Goal: Task Accomplishment & Management: Contribute content

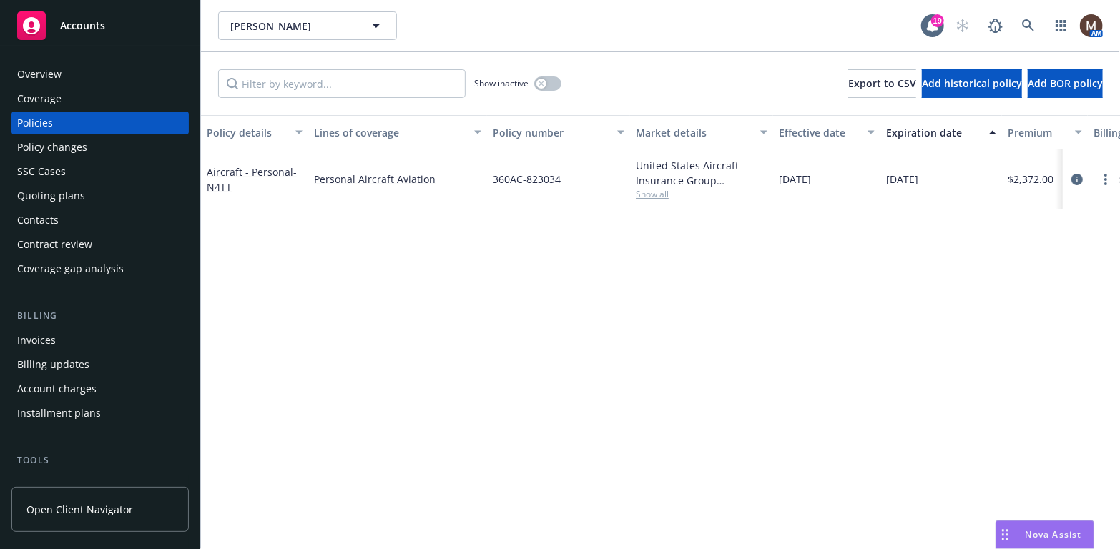
scroll to position [71, 0]
click at [674, 249] on div "Policy details Lines of coverage Policy number Market details Effective date Ex…" at bounding box center [660, 332] width 919 height 434
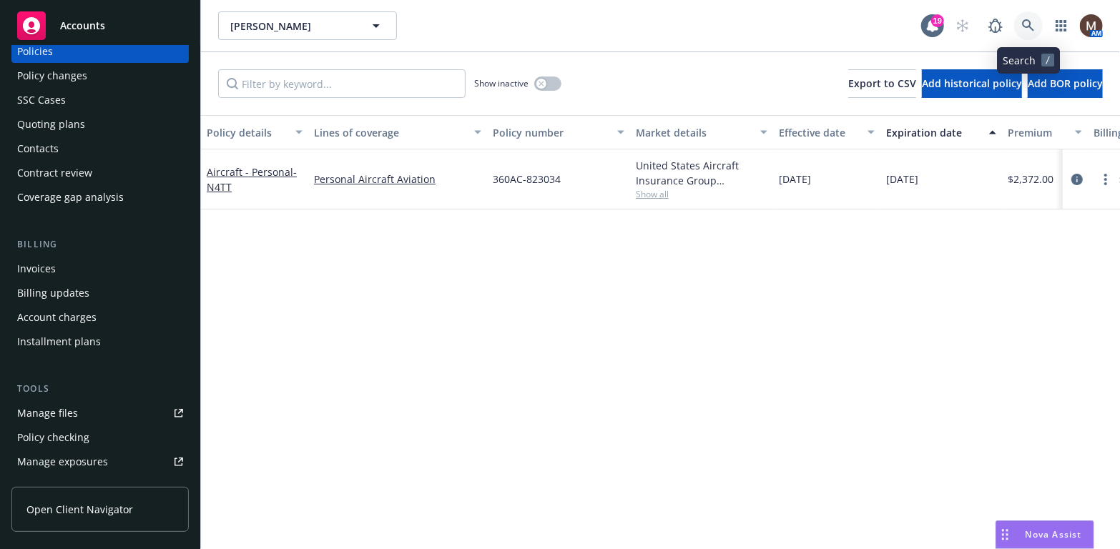
click at [1025, 15] on link at bounding box center [1028, 25] width 29 height 29
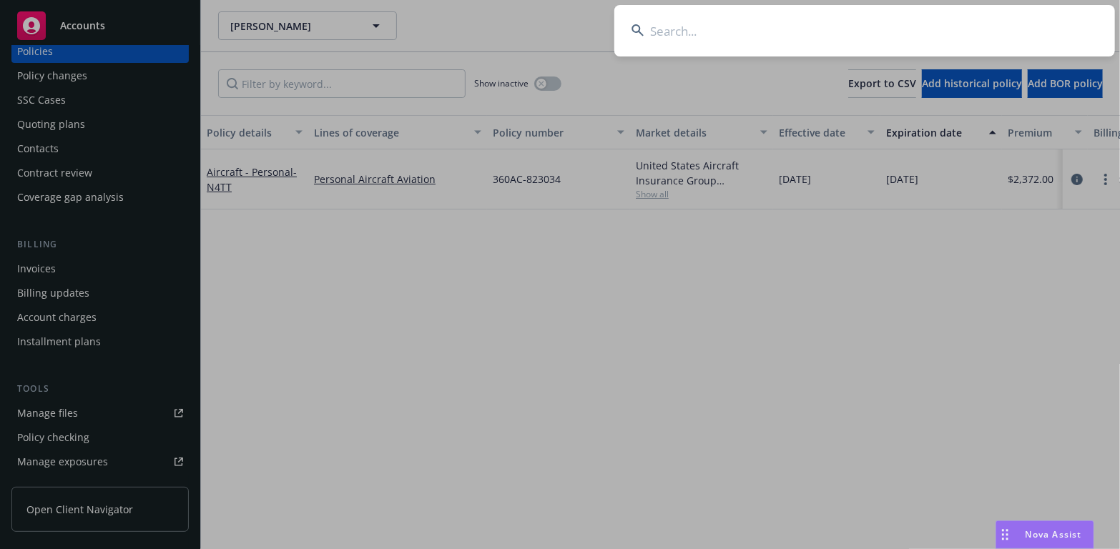
click at [658, 34] on input at bounding box center [864, 30] width 500 height 51
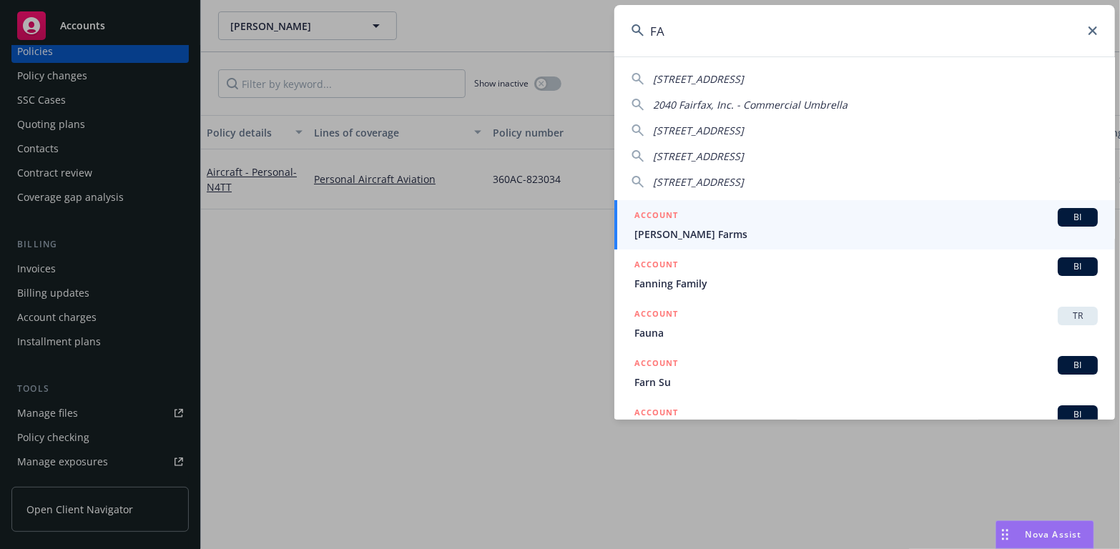
type input "F"
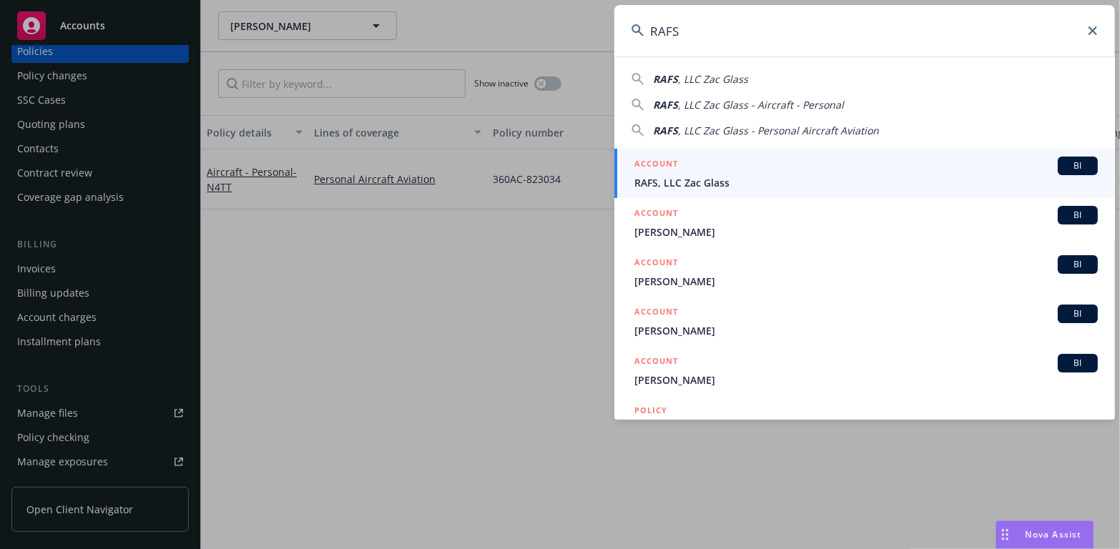
type input "RAFS"
drag, startPoint x: 648, startPoint y: 184, endPoint x: 631, endPoint y: 204, distance: 26.4
click at [648, 184] on span "RAFS, LLC Zac Glass" at bounding box center [865, 182] width 463 height 15
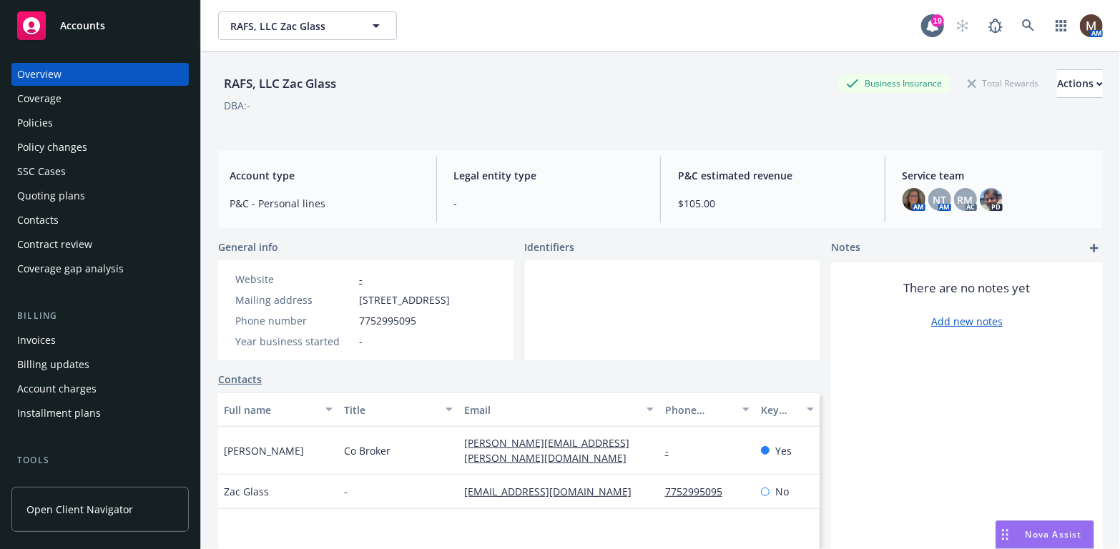
click at [37, 117] on div "Policies" at bounding box center [35, 123] width 36 height 23
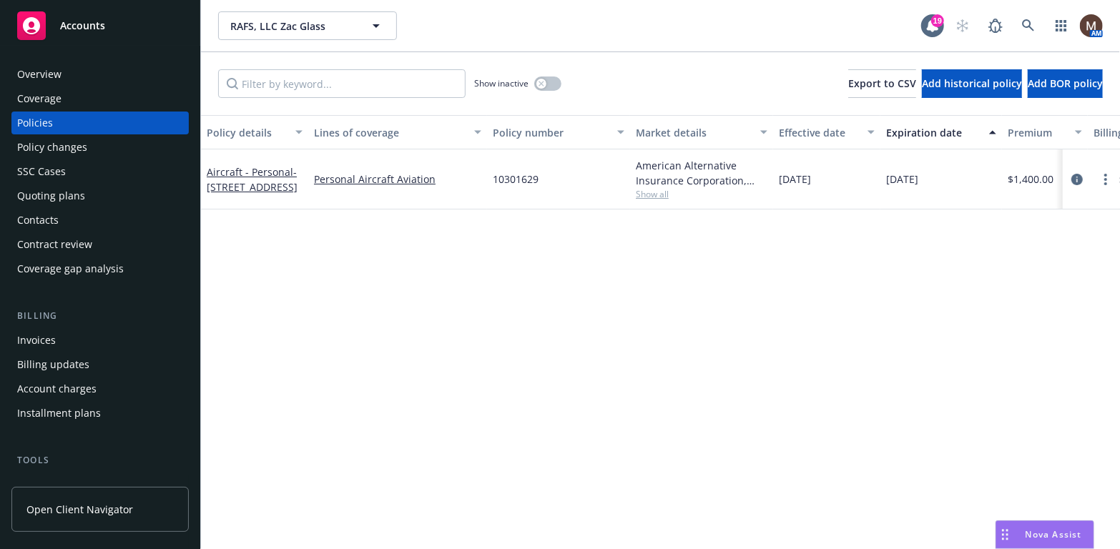
click at [56, 335] on div "Invoices" at bounding box center [100, 340] width 166 height 23
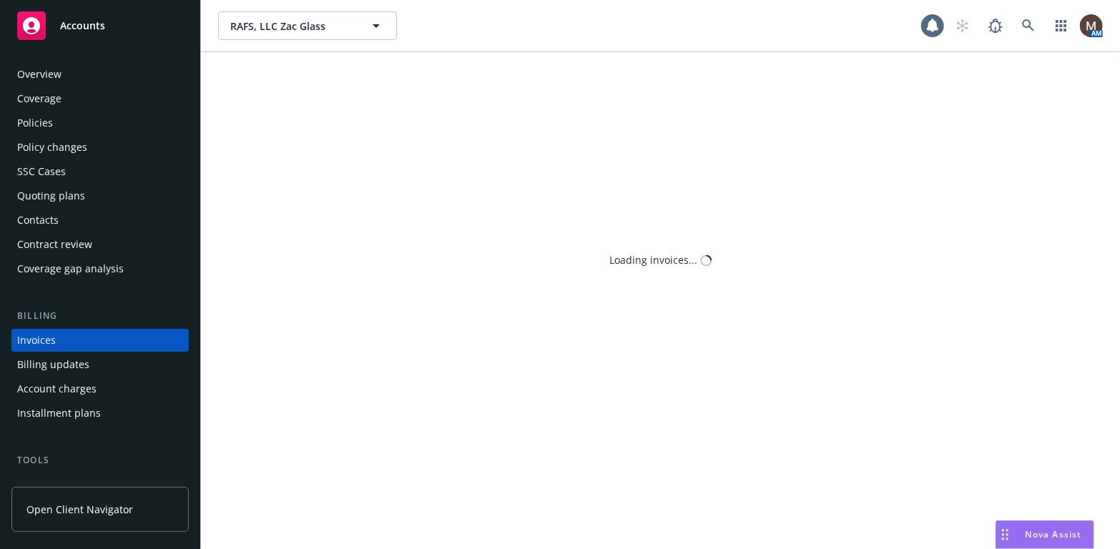
scroll to position [42, 0]
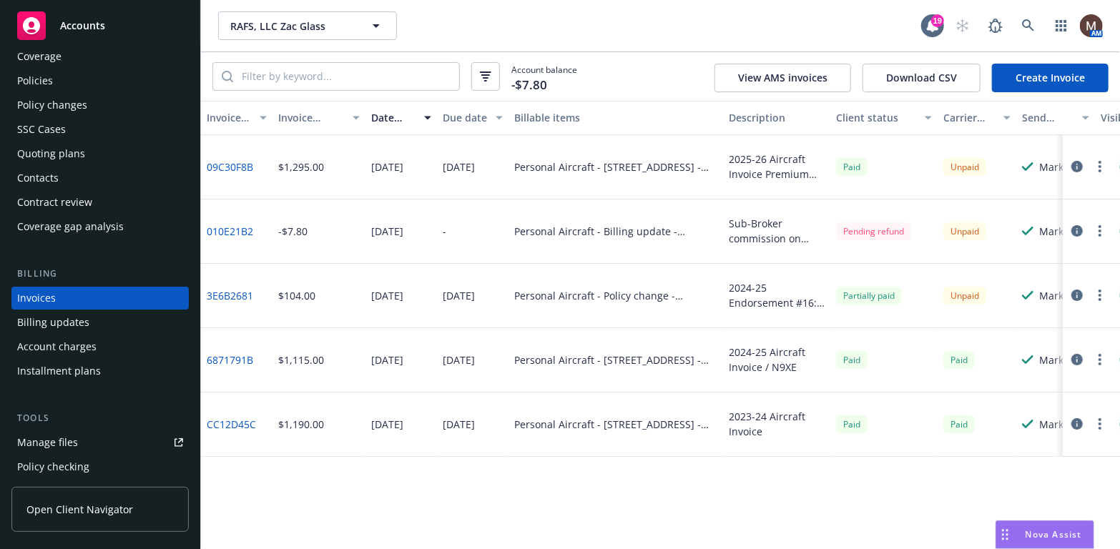
click at [245, 164] on link "09C30F8B" at bounding box center [230, 166] width 46 height 15
click at [67, 75] on div "Policies" at bounding box center [100, 80] width 166 height 23
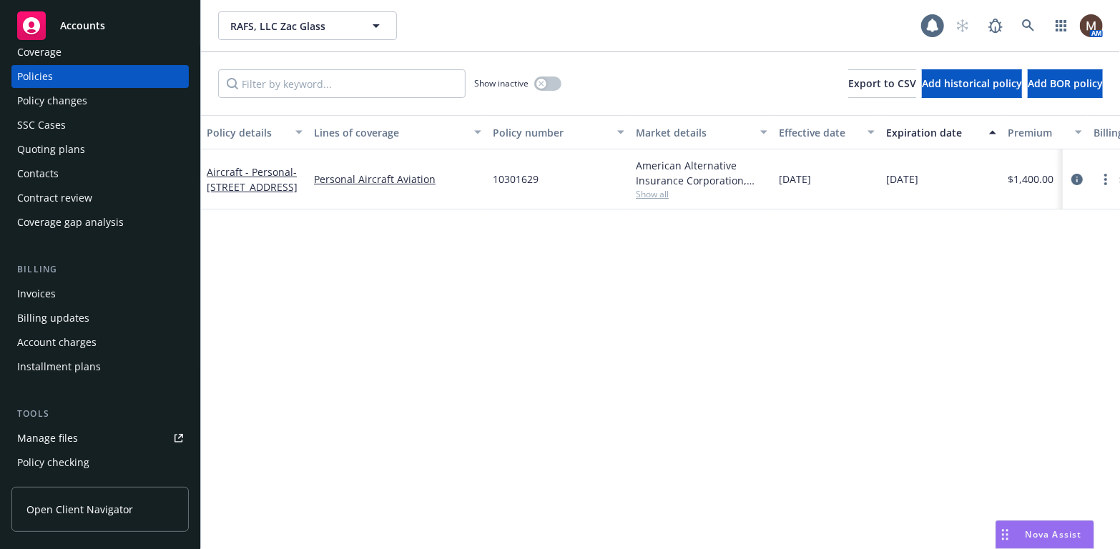
scroll to position [71, 0]
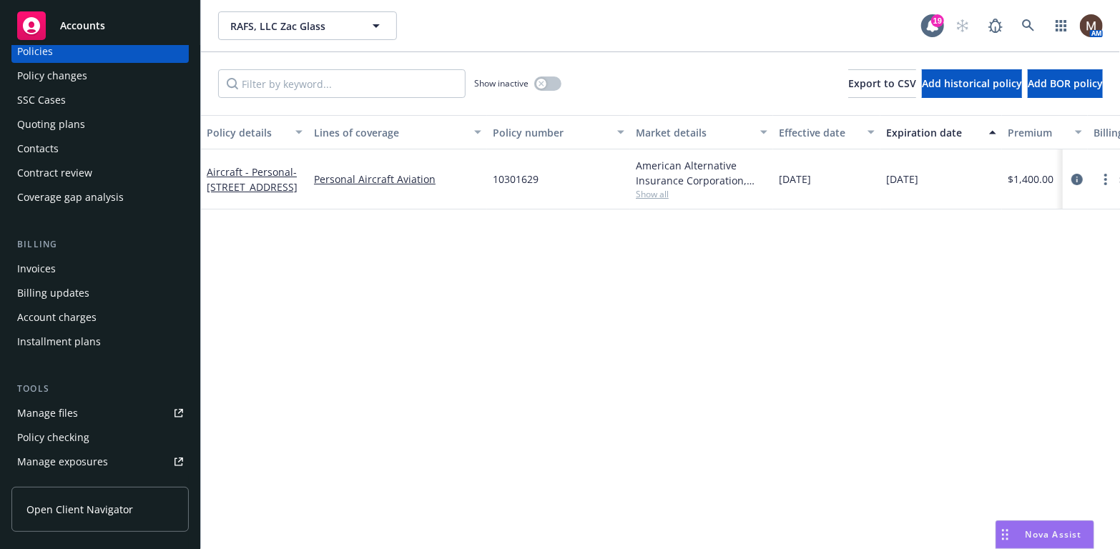
click at [87, 408] on link "Manage files" at bounding box center [99, 413] width 177 height 23
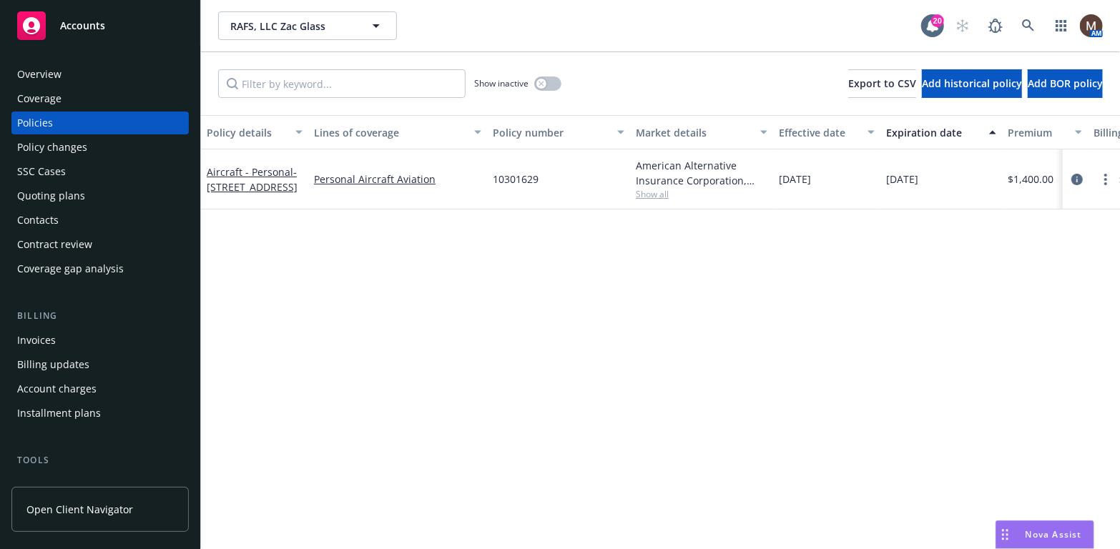
scroll to position [71, 0]
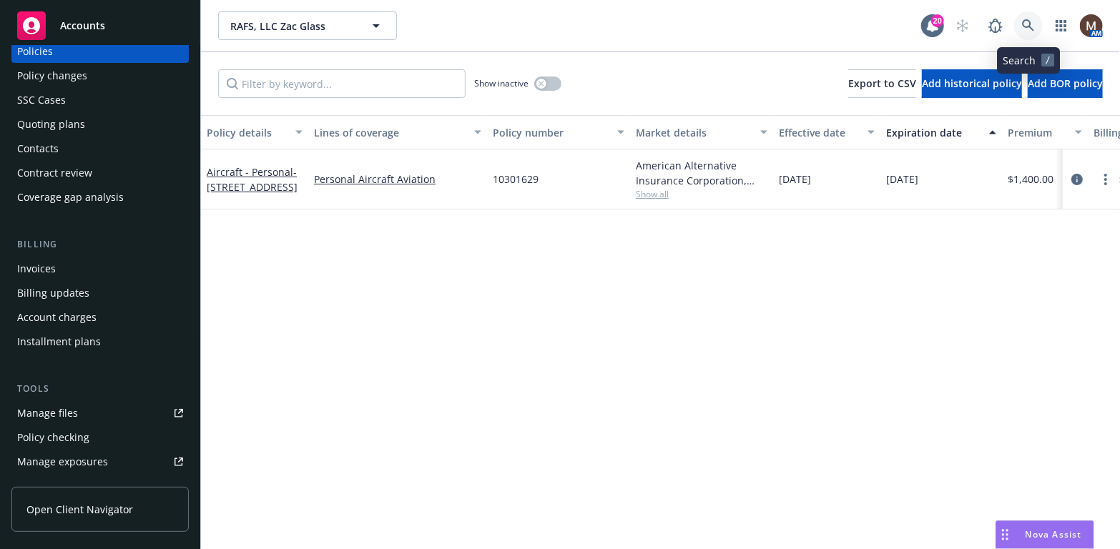
click at [1029, 17] on link at bounding box center [1028, 25] width 29 height 29
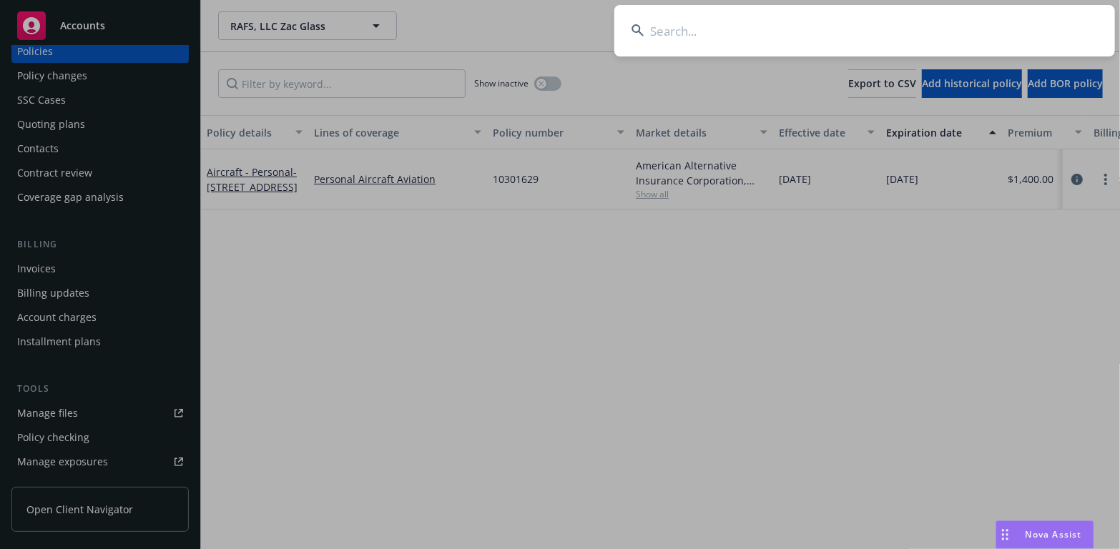
click at [656, 34] on input at bounding box center [864, 30] width 500 height 51
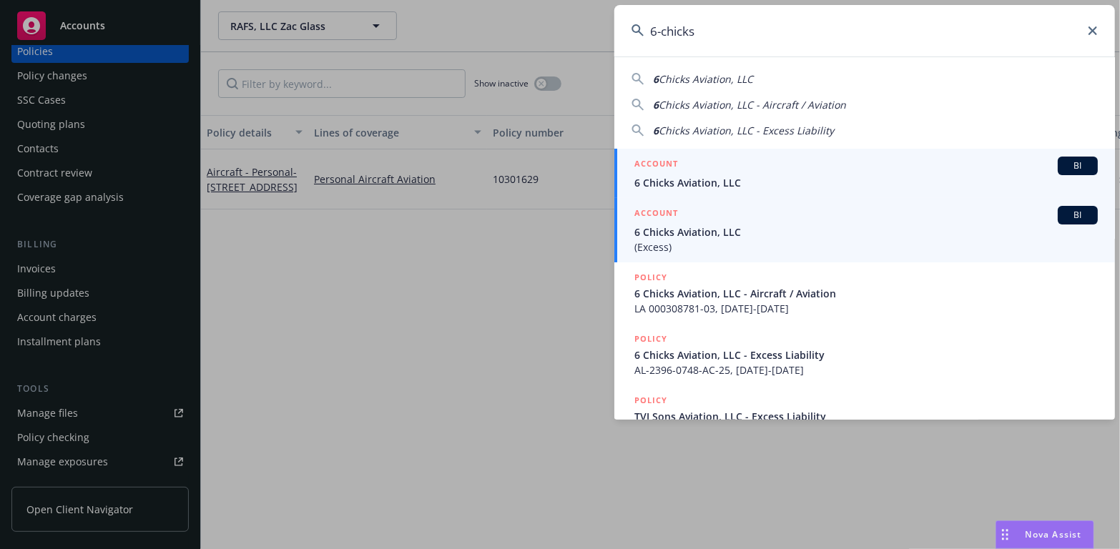
type input "6-chicks"
click at [673, 231] on span "6 Chicks Aviation, LLC" at bounding box center [865, 232] width 463 height 15
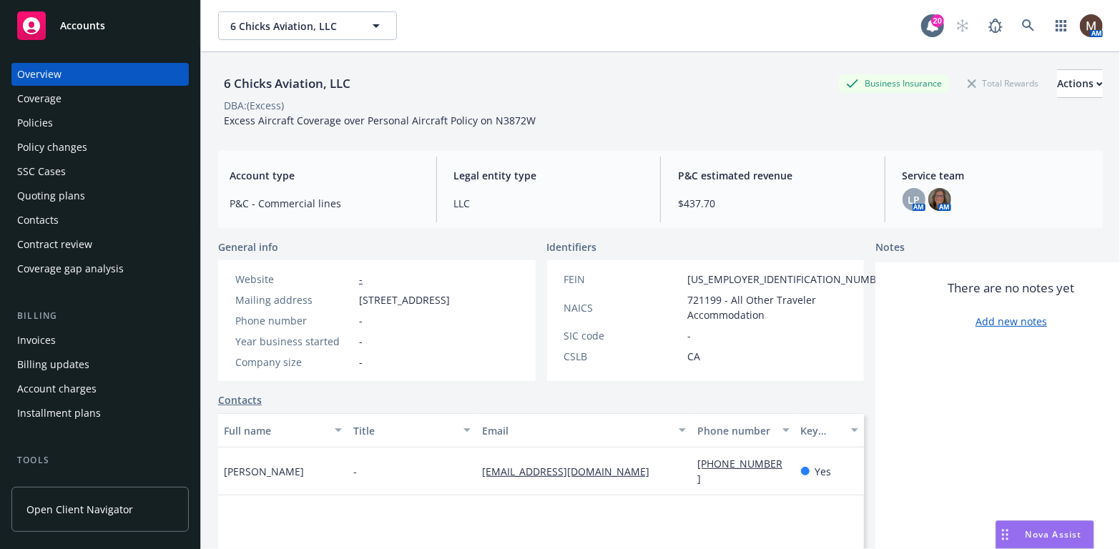
click at [43, 116] on div "Policies" at bounding box center [35, 123] width 36 height 23
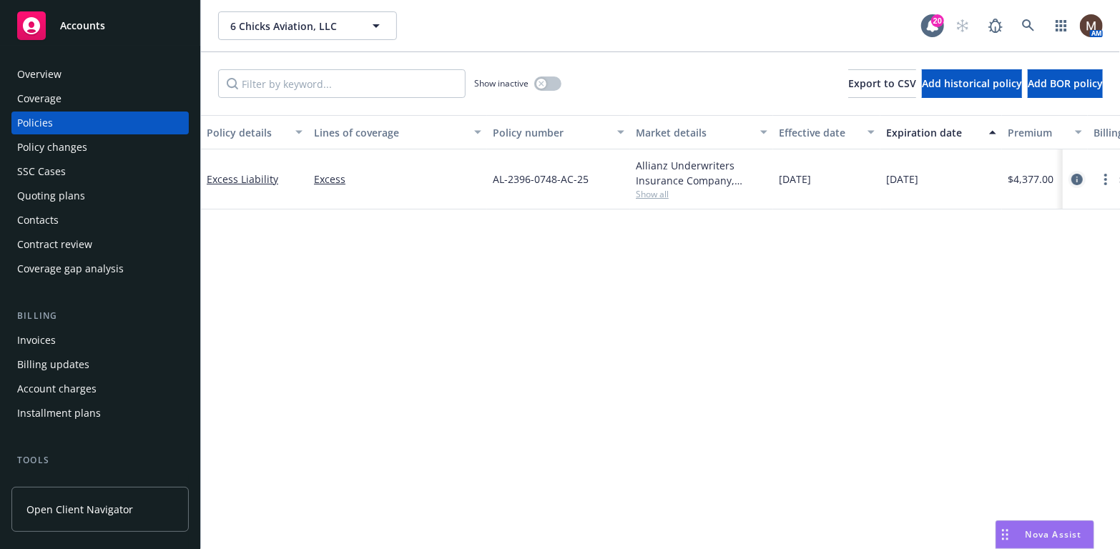
click at [1076, 176] on icon "circleInformation" at bounding box center [1076, 179] width 11 height 11
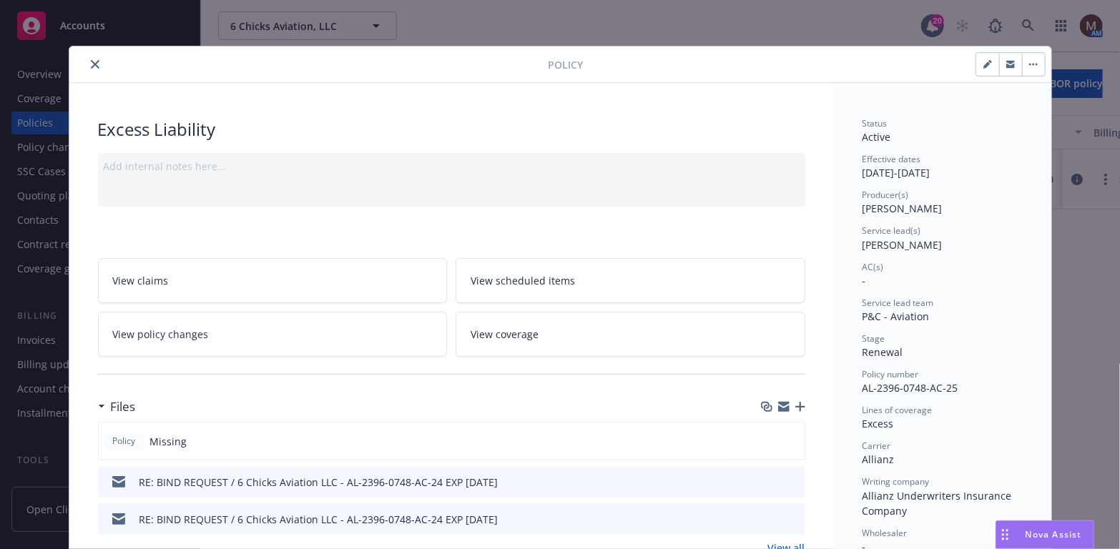
click at [795, 402] on icon "button" at bounding box center [800, 407] width 10 height 10
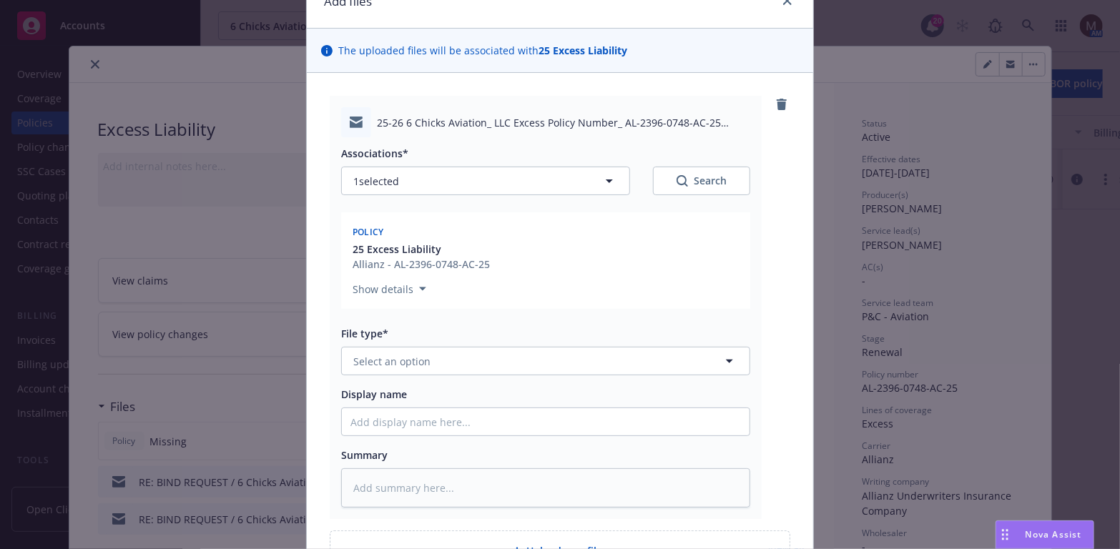
scroll to position [214, 0]
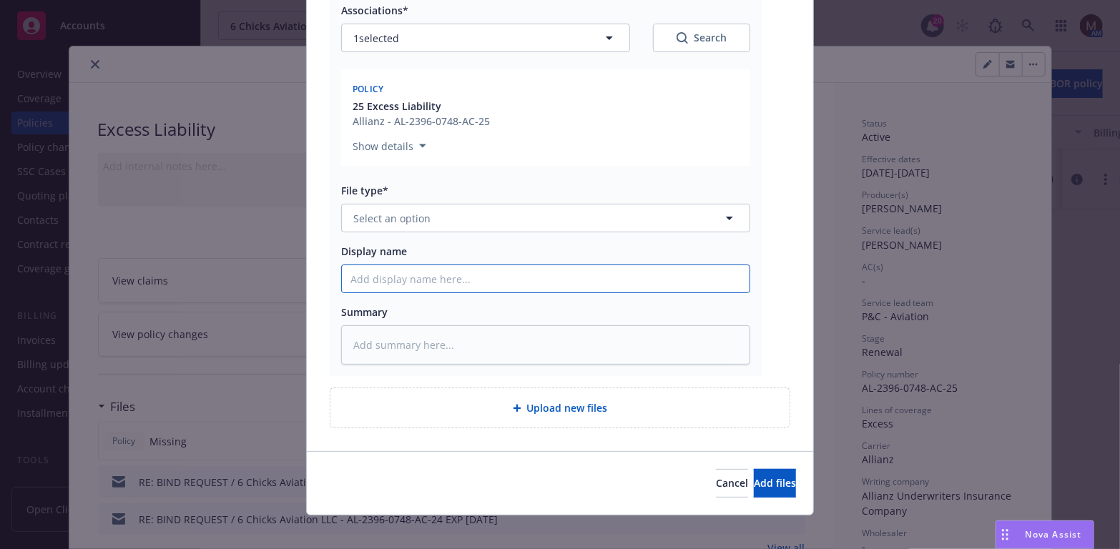
click at [356, 271] on input "Display name" at bounding box center [546, 278] width 408 height 27
type textarea "x"
type input "2"
type textarea "x"
type input "25"
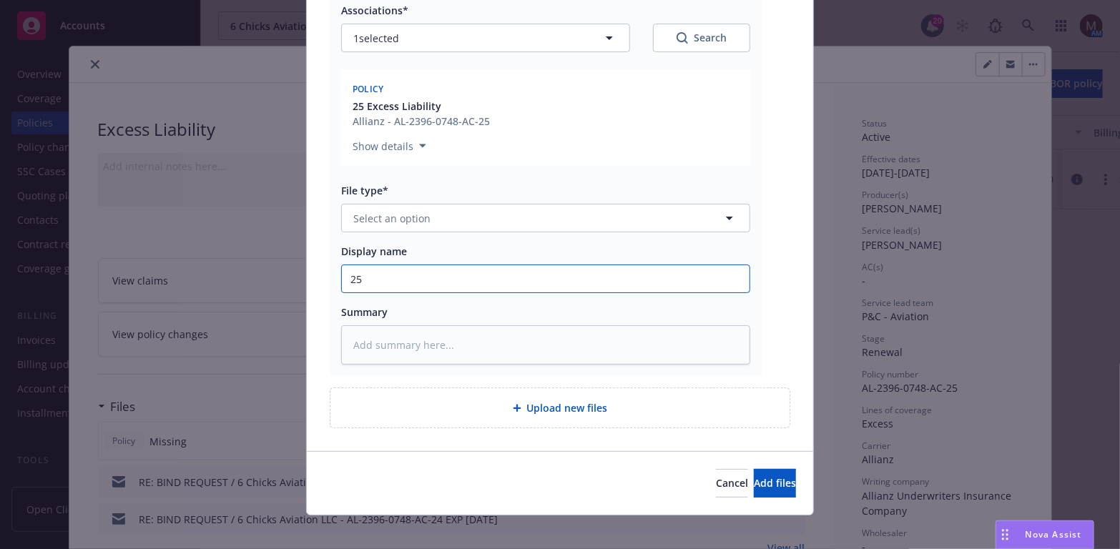
type textarea "x"
type input "25"
type textarea "x"
type input "25 B"
type textarea "x"
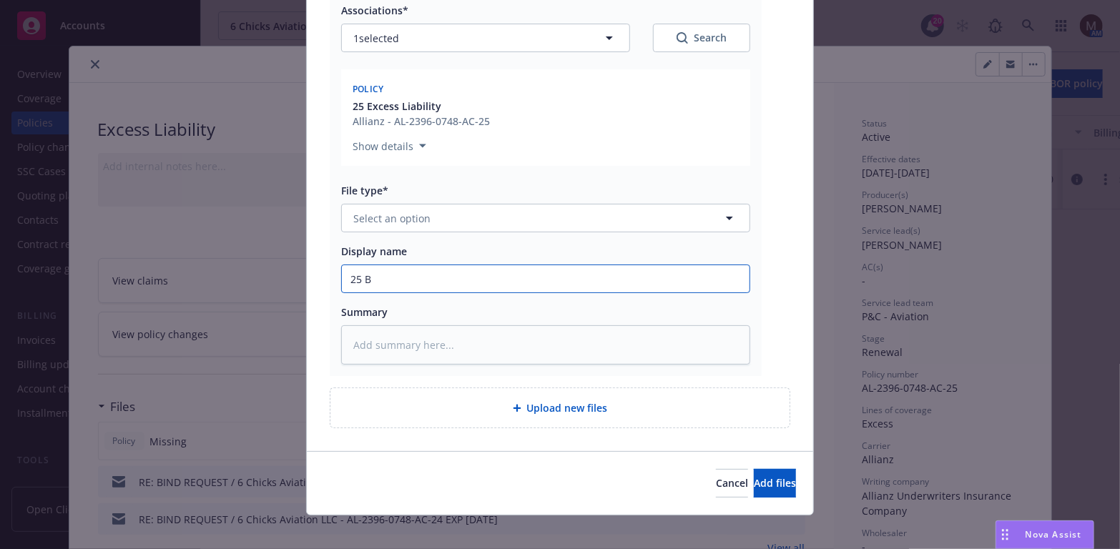
type input "25 BP"
type textarea "x"
type input "25 BP"
type textarea "x"
type input "25 BP p"
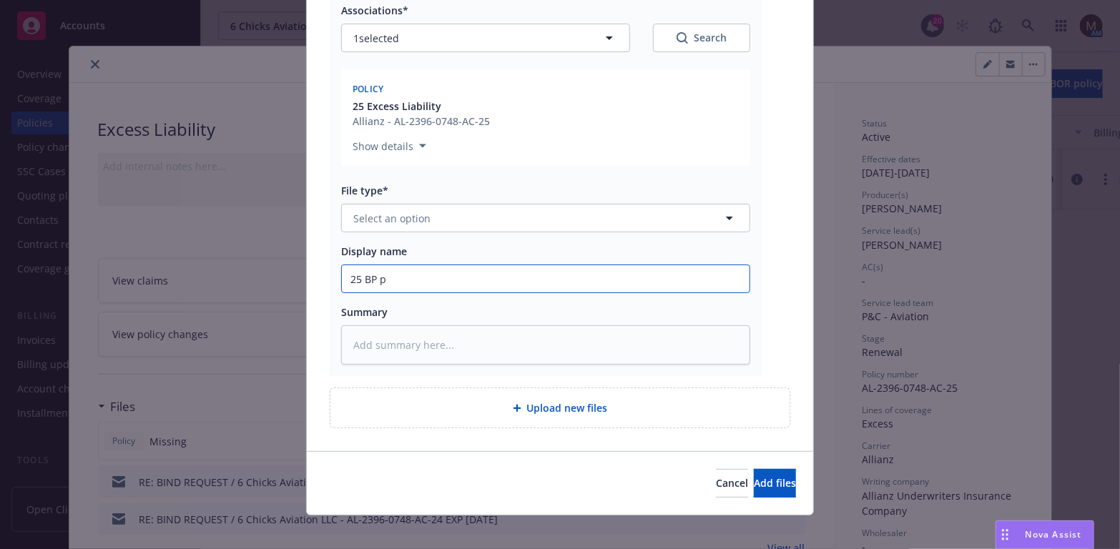
type textarea "x"
type input "25 BP p"
type textarea "x"
type input "25 BP p"
type textarea "x"
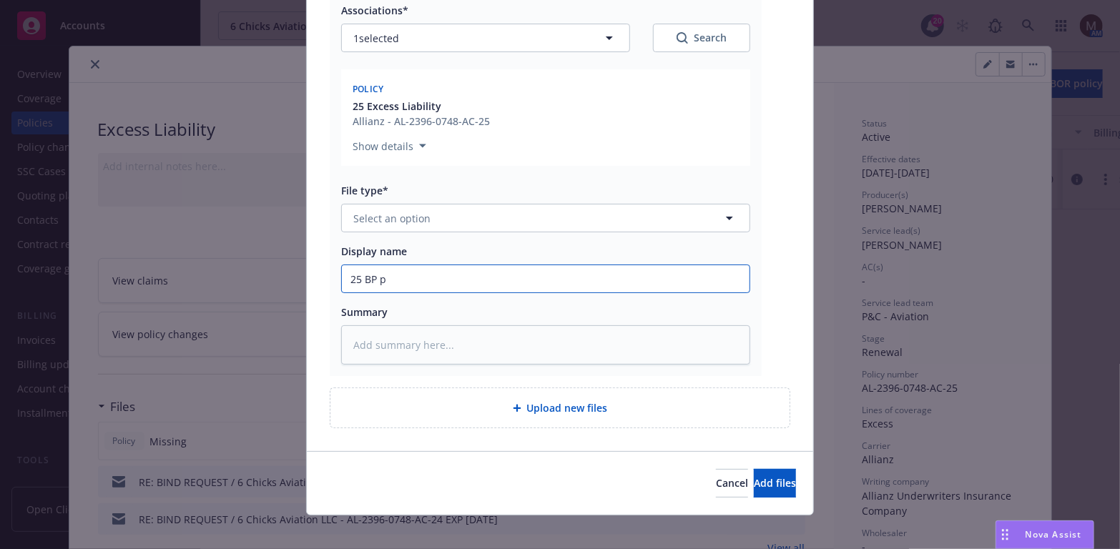
type input "25 BP"
type textarea "x"
type input "25 BP"
type textarea "x"
type input "25 B"
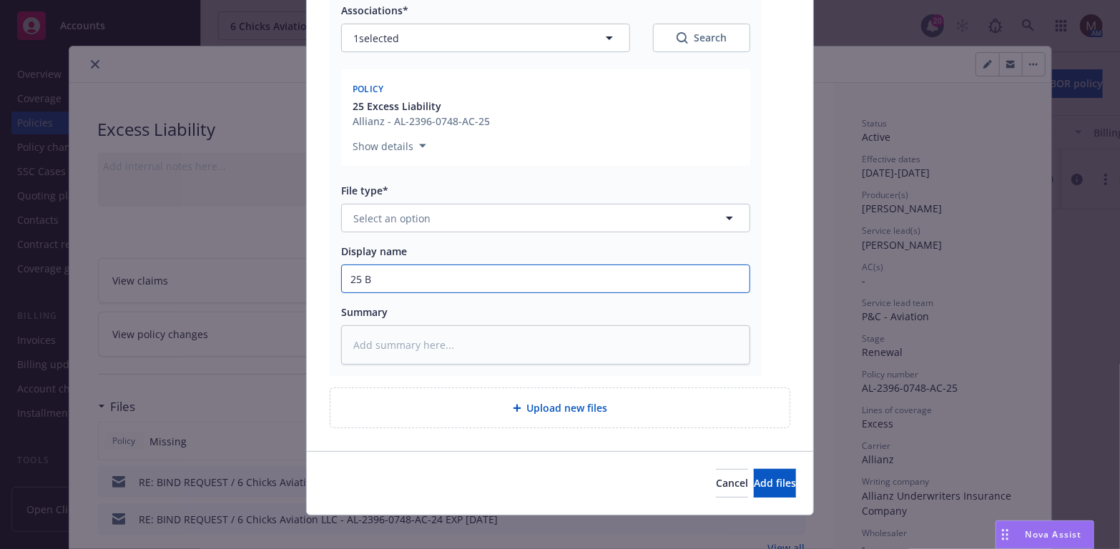
type textarea "x"
type input "25"
type textarea "x"
type input "25 E"
type textarea "x"
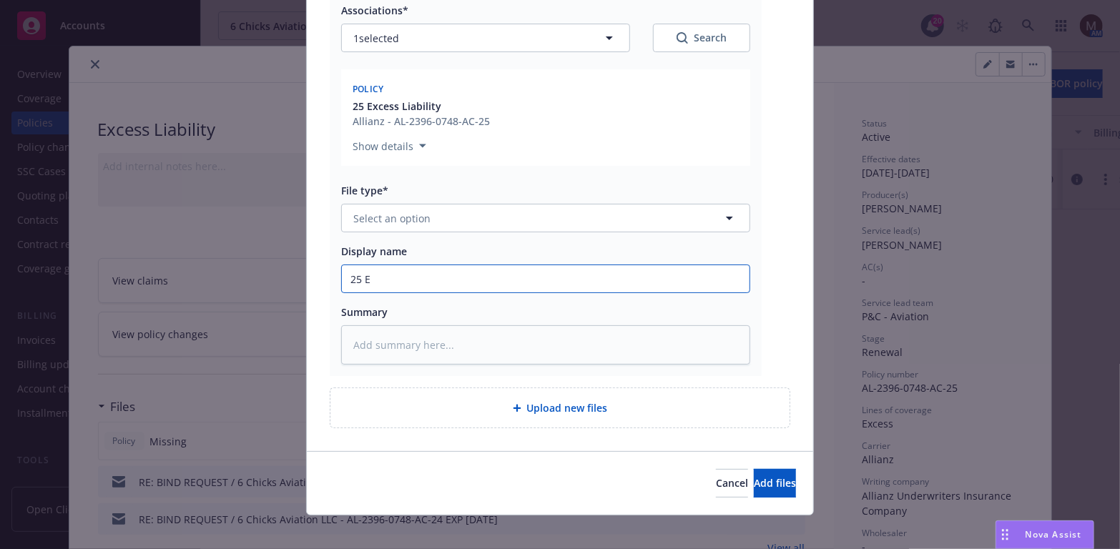
type input "25 EX"
type textarea "x"
type input "25 EXC"
type textarea "x"
type input "25 EXC:"
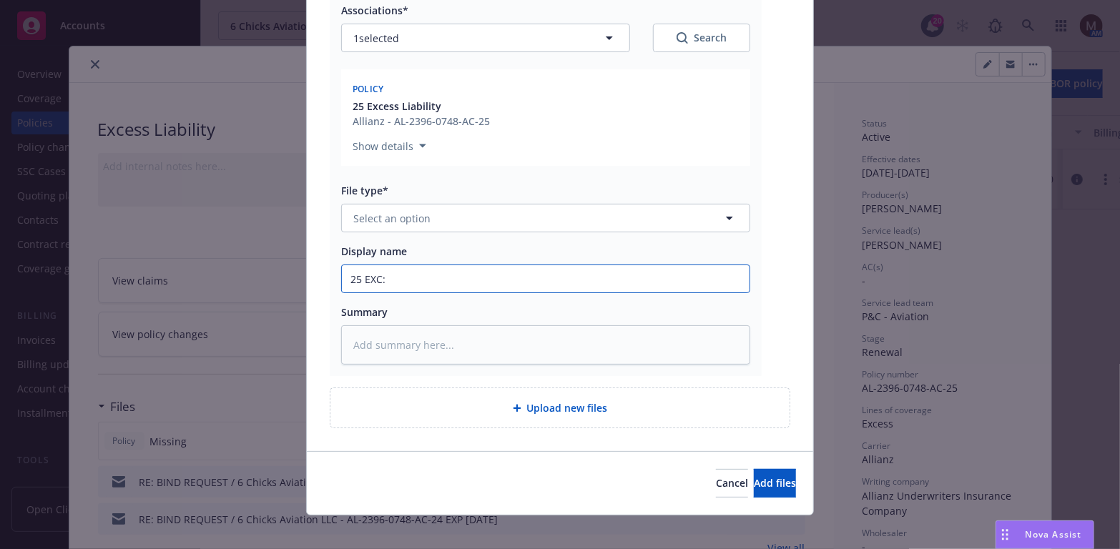
type textarea "x"
type input "25 EXC:"
type textarea "x"
type input "25 EXC:"
type textarea "x"
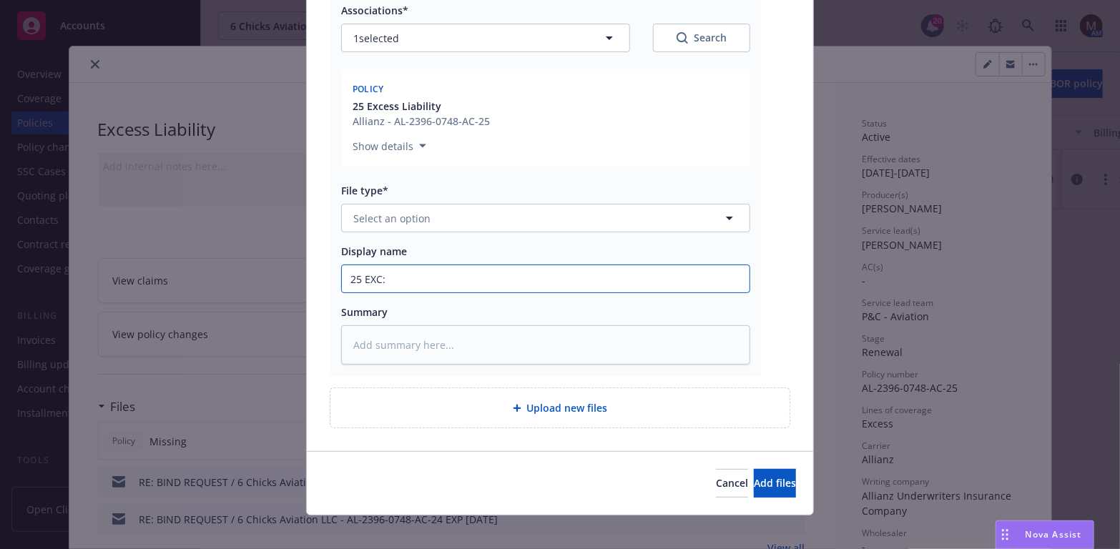
type input "25 EXC:"
type textarea "x"
type input "25 EXC: P"
type textarea "x"
type input "25 EXC: Po"
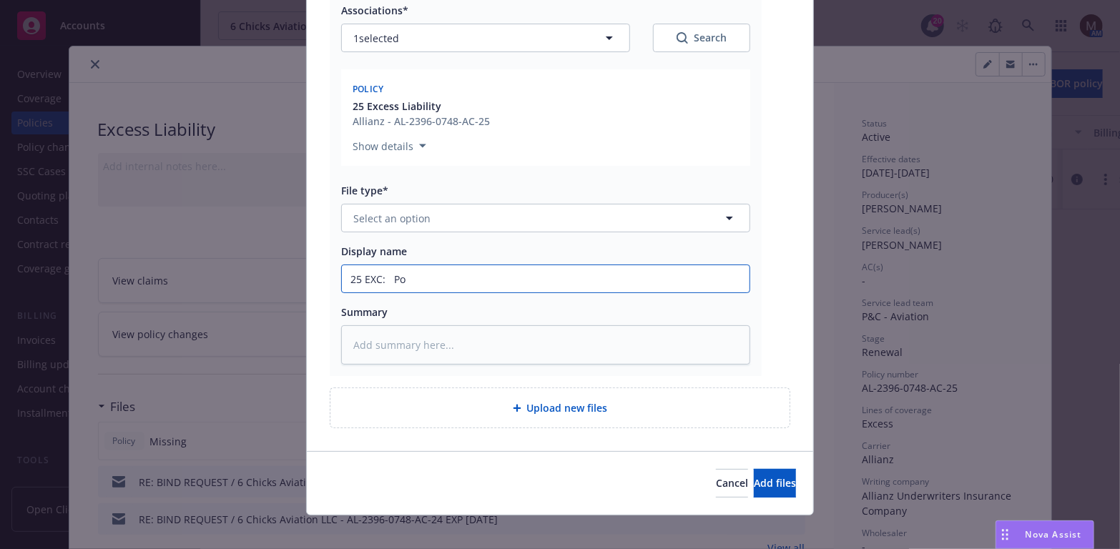
type textarea "x"
type input "25 EXC: Pol"
type textarea "x"
type input "25 EXC: Poli"
type textarea "x"
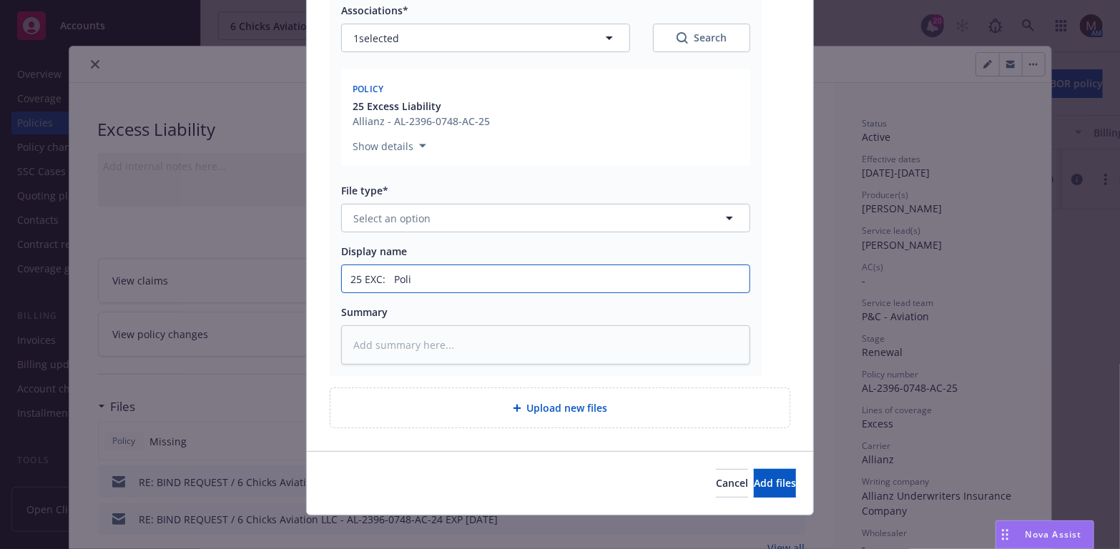
type input "25 EXC: Polic"
type textarea "x"
type input "25 EXC: Policy"
type textarea "x"
type input "25 EXC: Policy"
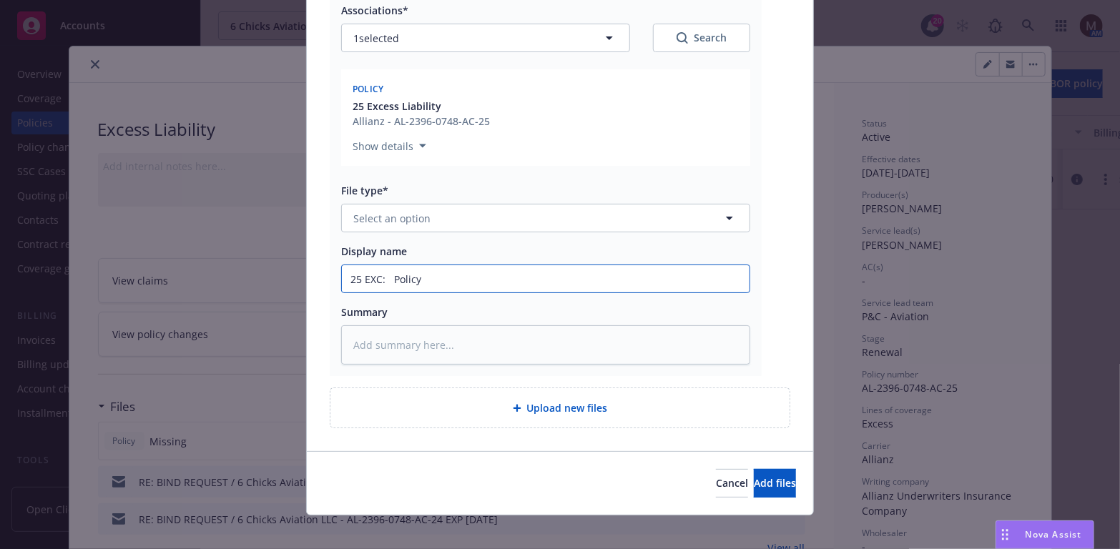
type textarea "x"
type input "25 EXC: Policy &"
type textarea "x"
type input "25 EXC: Policy &"
type textarea "x"
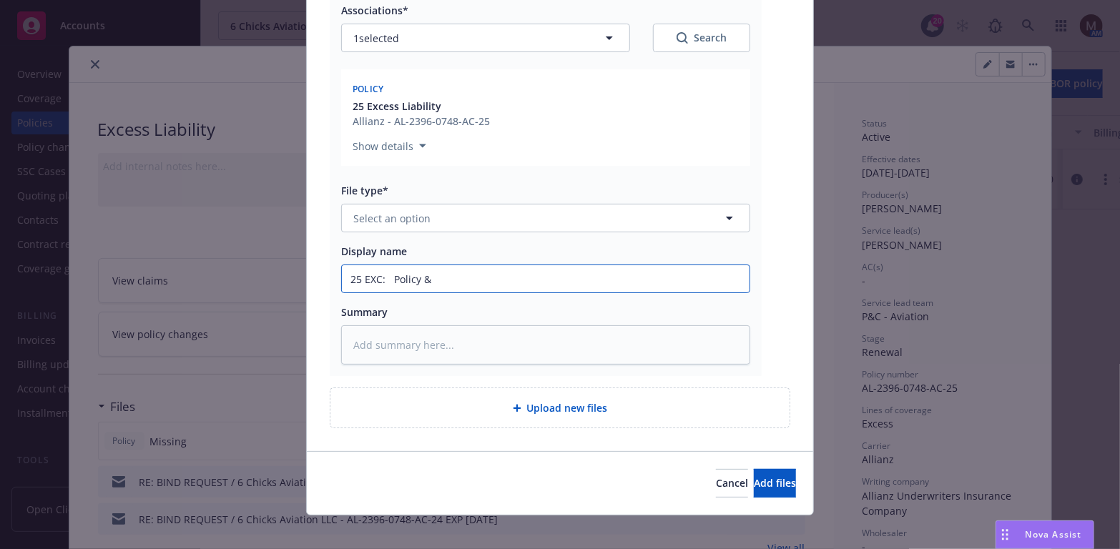
type input "25 EXC: Policy"
type textarea "x"
type input "25 EXC: Policy"
type textarea "x"
type input "25 EXC: Polic"
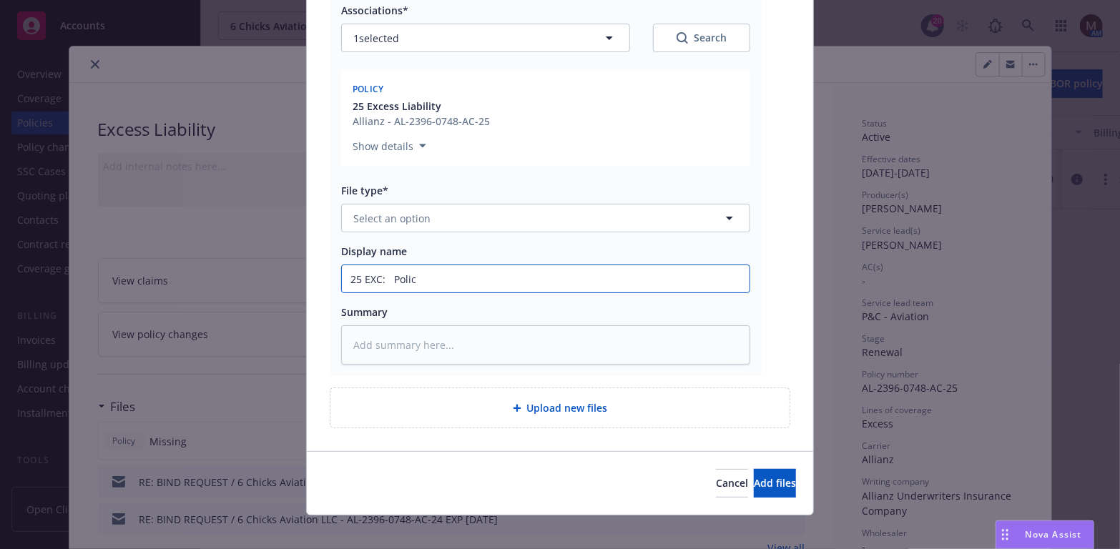
type textarea "x"
type input "25 EXC: Poli"
type textarea "x"
type input "25 EXC: Pol"
type textarea "x"
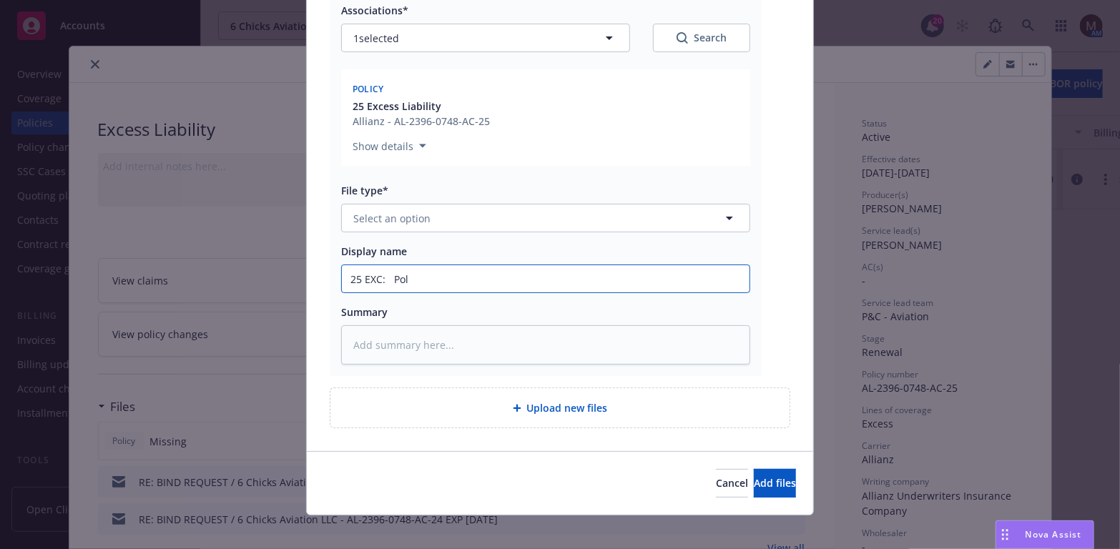
type input "25 EXC: Po"
type textarea "x"
type input "25 EXC: P"
type textarea "x"
type input "25 EXC:"
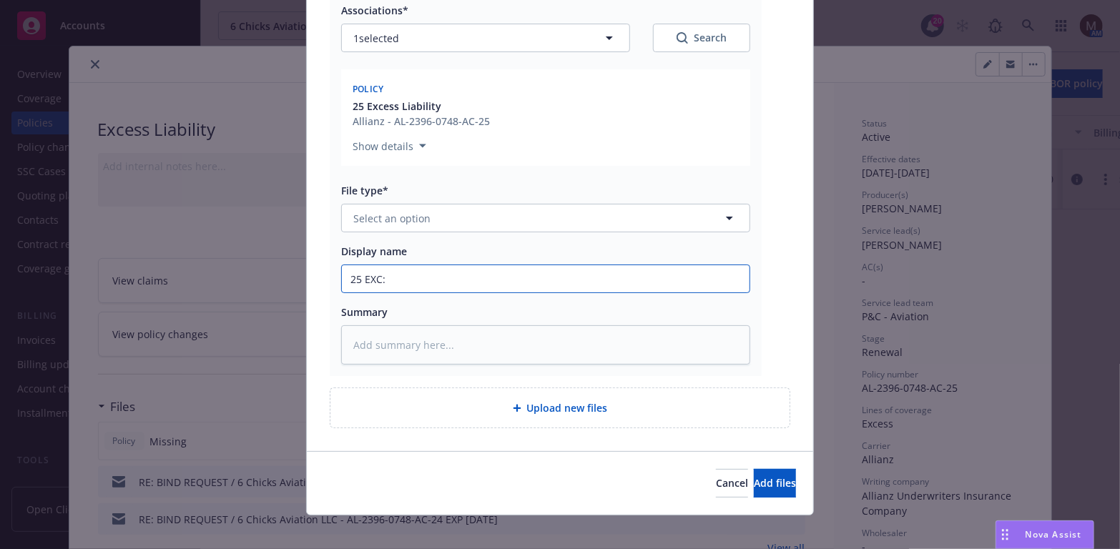
type textarea "x"
type input "25 EXC: E"
type textarea "x"
type input "25 EXC: Ex"
type textarea "x"
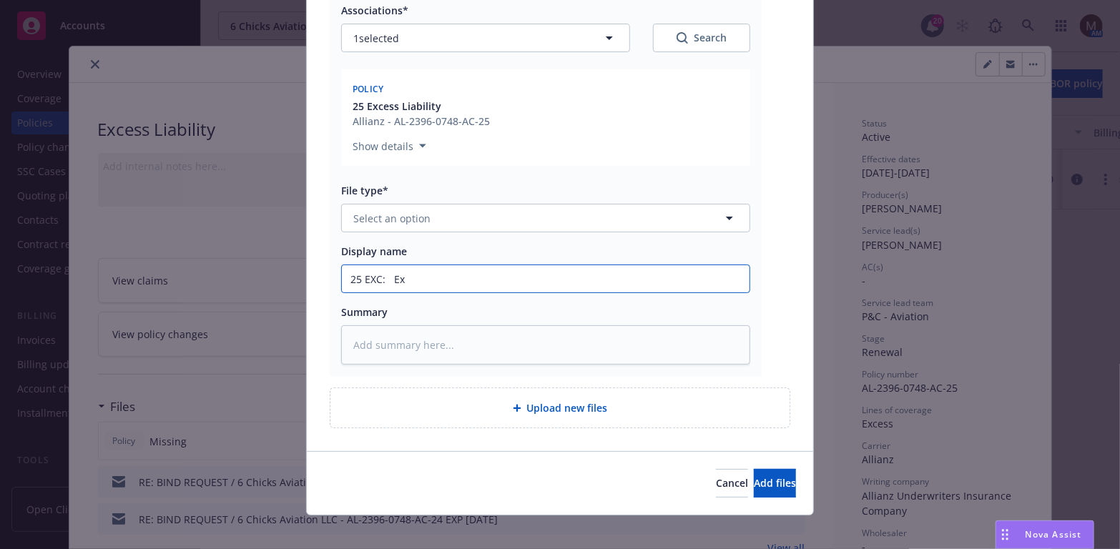
type input "25 EXC: Exc"
type textarea "x"
type input "25 EXC: Exce"
type textarea "x"
type input "25 EXC: Exces"
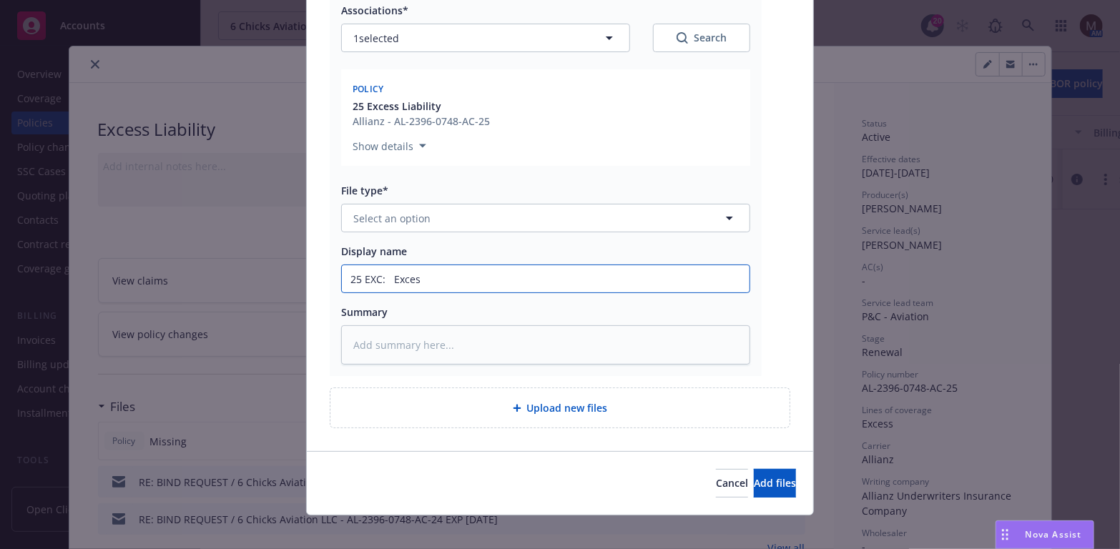
type textarea "x"
type input "25 EXC: Excess"
type textarea "x"
type input "25 EXC: Excess"
type textarea "x"
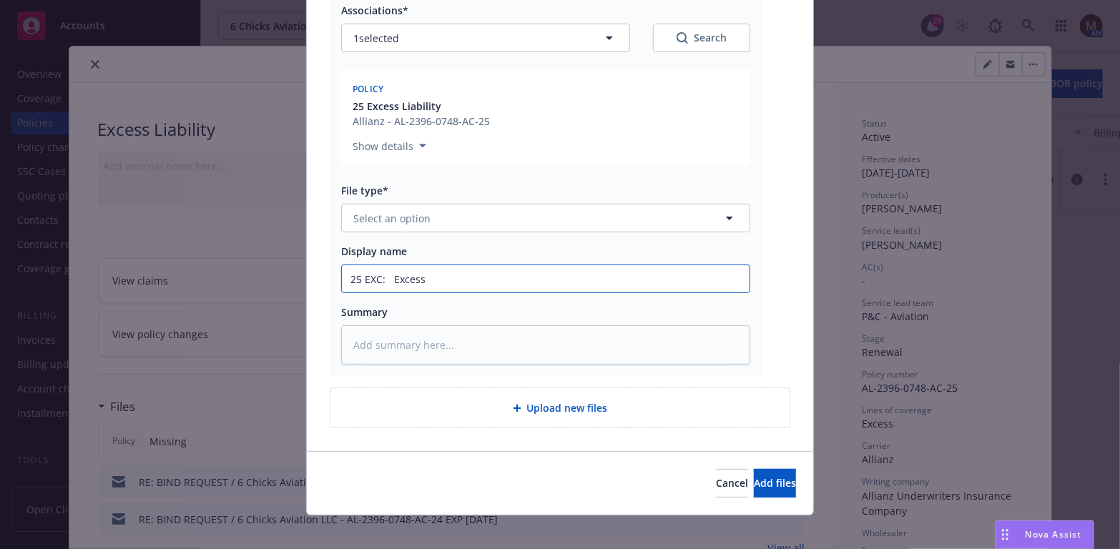
type input "25 EXC: Excess P"
type textarea "x"
type input "25 EXC: Excess Po"
type textarea "x"
type input "25 EXC: Excess Pol"
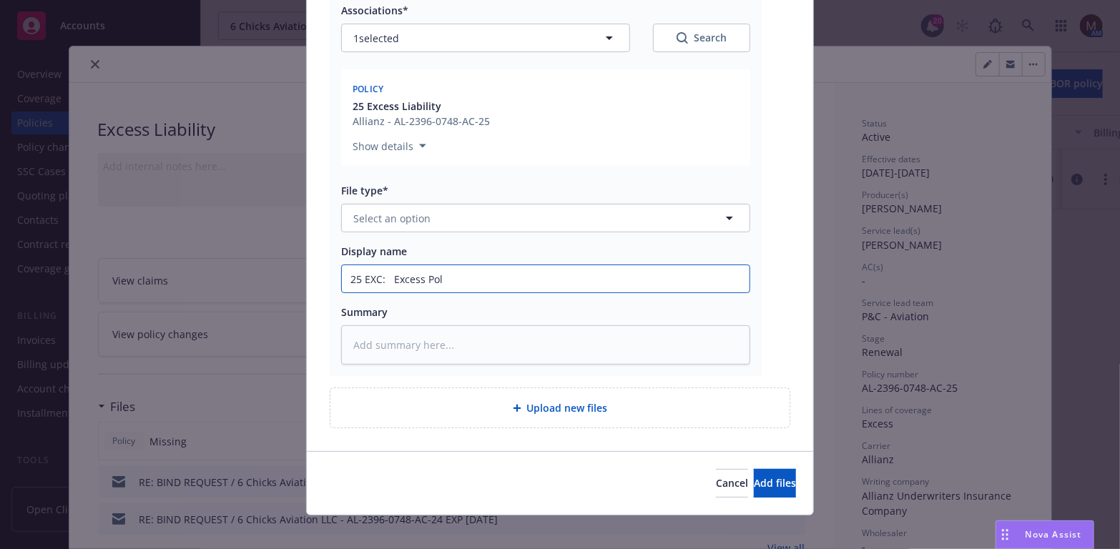
type textarea "x"
type input "25 EXC: Excess Poli"
type textarea "x"
type input "25 EXC: Excess Polic"
type textarea "x"
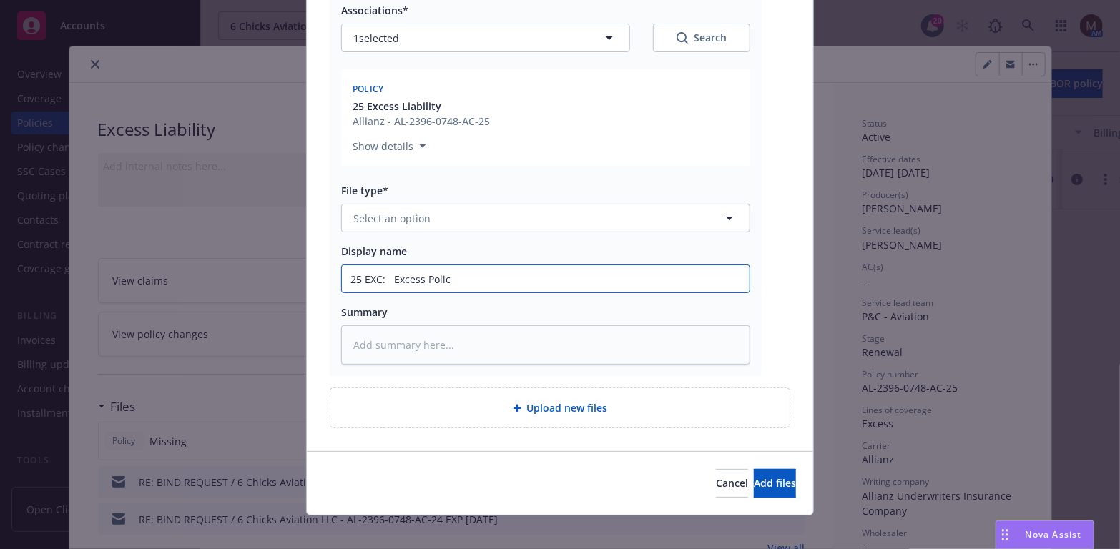
type input "25 EXC: Excess Policy"
type textarea "x"
type input "25 EXC: Excess Policy"
type textarea "x"
type input "25 EXC: Excess Policy &"
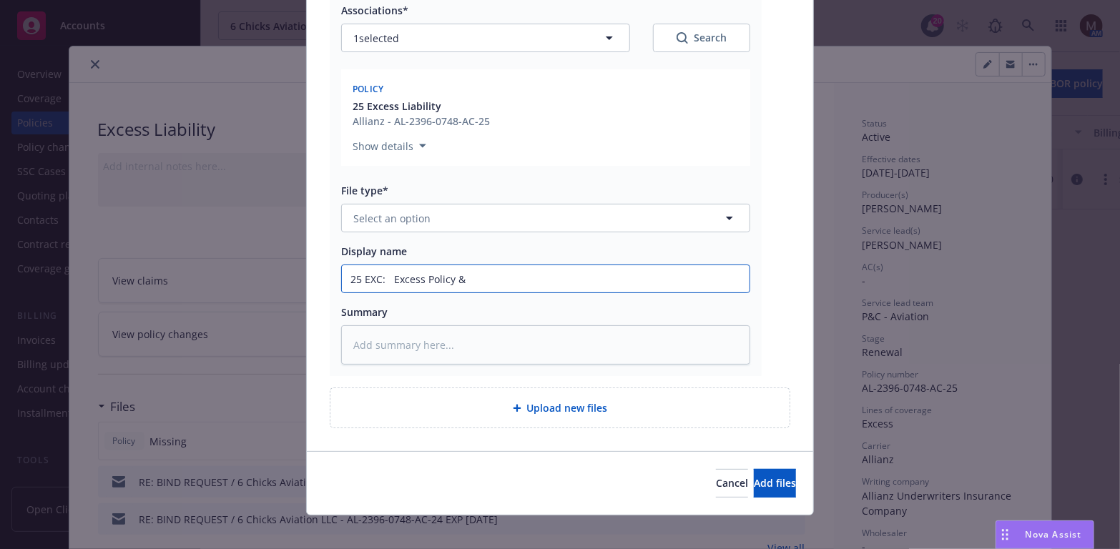
type textarea "x"
type input "25 EXC: Excess Policy &"
type textarea "x"
type input "25 EXC: Excess Policy & In"
type textarea "x"
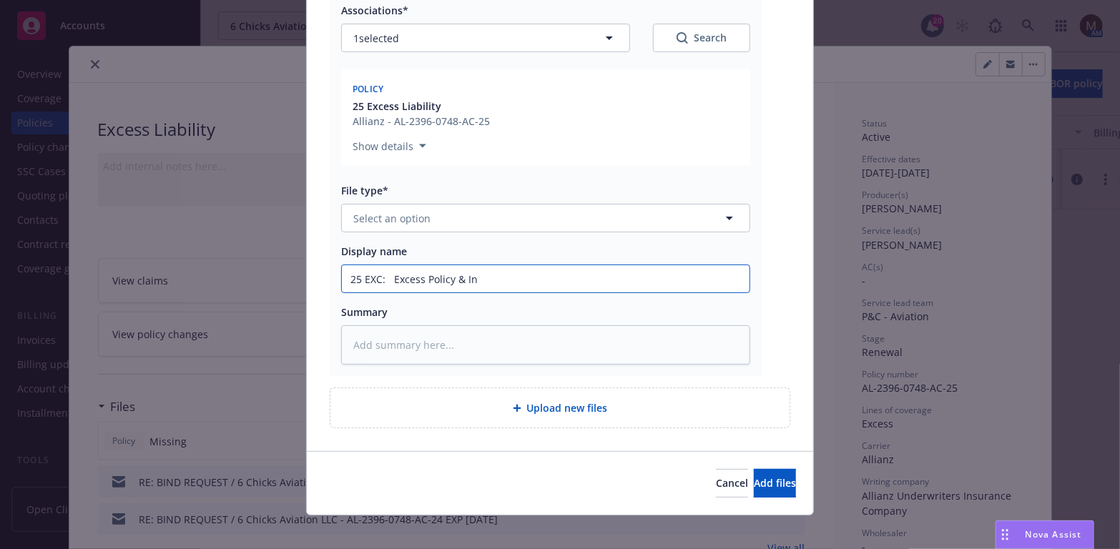
type input "25 EXC: Excess Policy & Inv"
type textarea "x"
type input "25 EXC: Excess Policy & Invo"
type textarea "x"
type input "25 EXC: Excess Policy & Invoic"
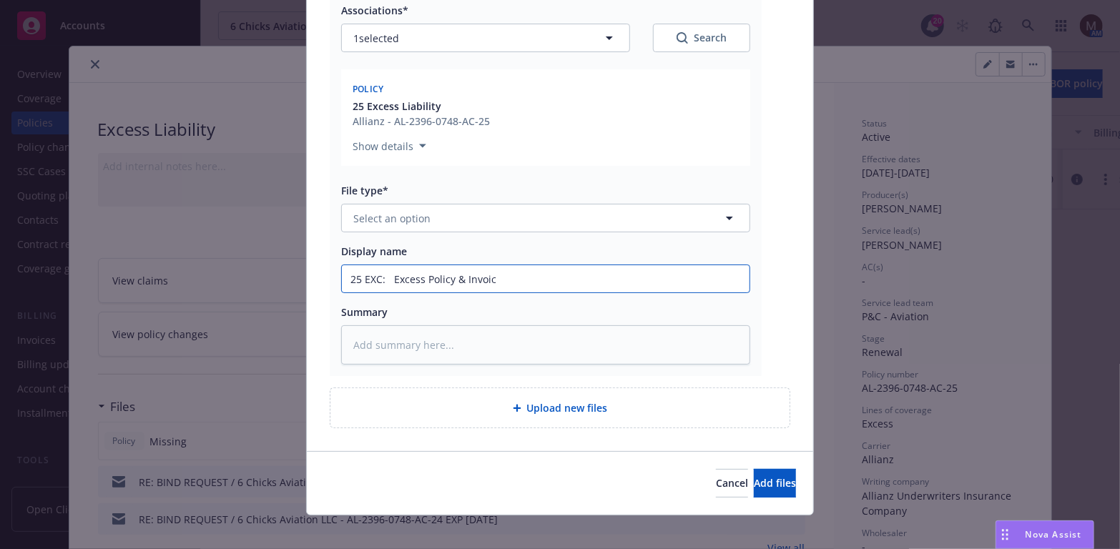
type textarea "x"
type input "25 EXC: Excess Policy & Invoice"
type textarea "x"
type input "25 EXC: Excess Policy & Invoice"
type textarea "x"
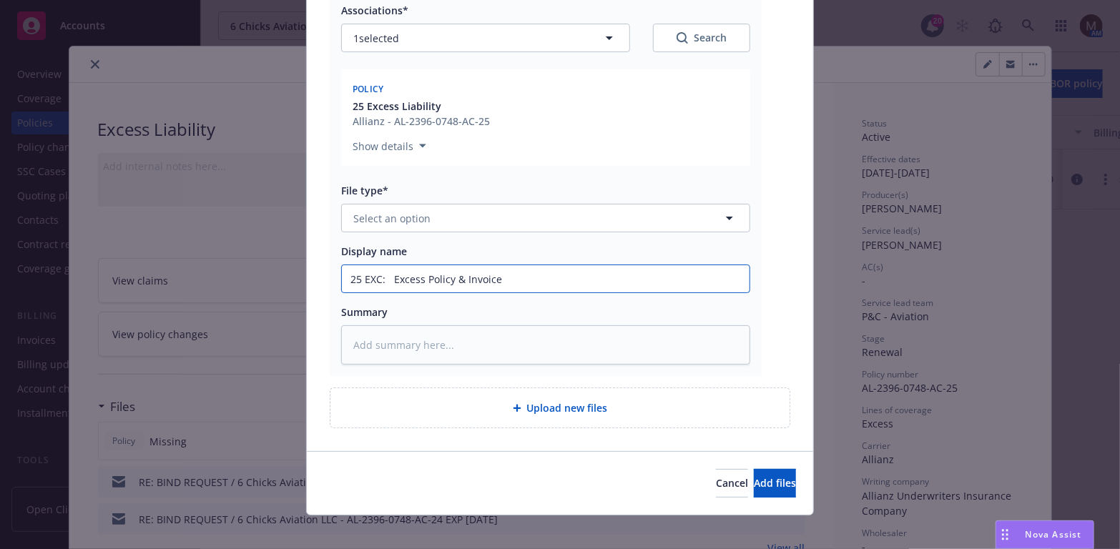
type input "25 EXC: Excess Policy & Invoice f"
type textarea "x"
type input "25 EXC: Excess Policy & Invoice fr"
type textarea "x"
type input "25 EXC: Excess Policy & Invoice fro"
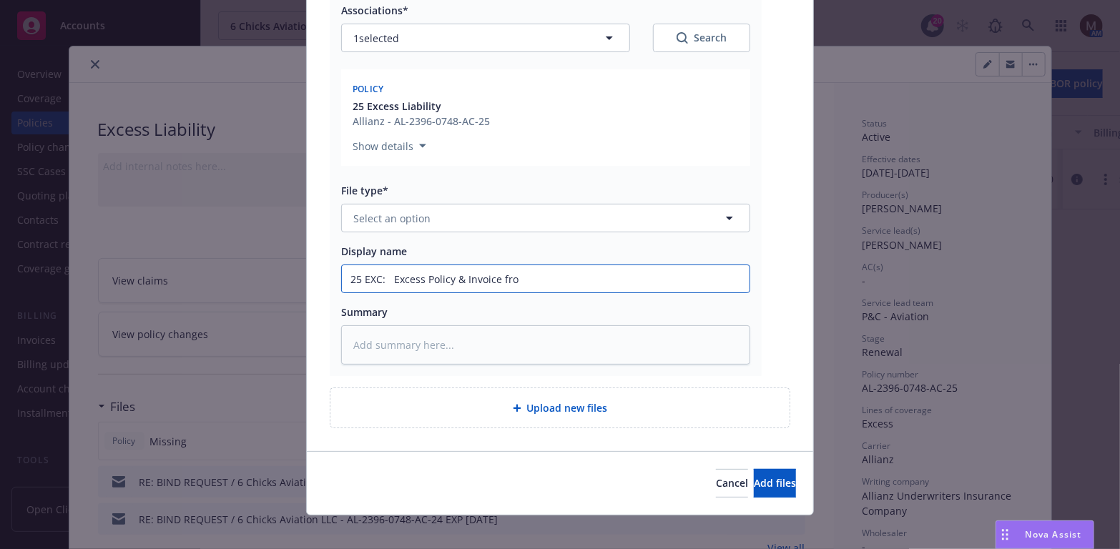
type textarea "x"
type input "25 EXC: Excess Policy & Invoice from"
type textarea "x"
type input "25 EXC: Excess Policy & Invoice from"
type textarea "x"
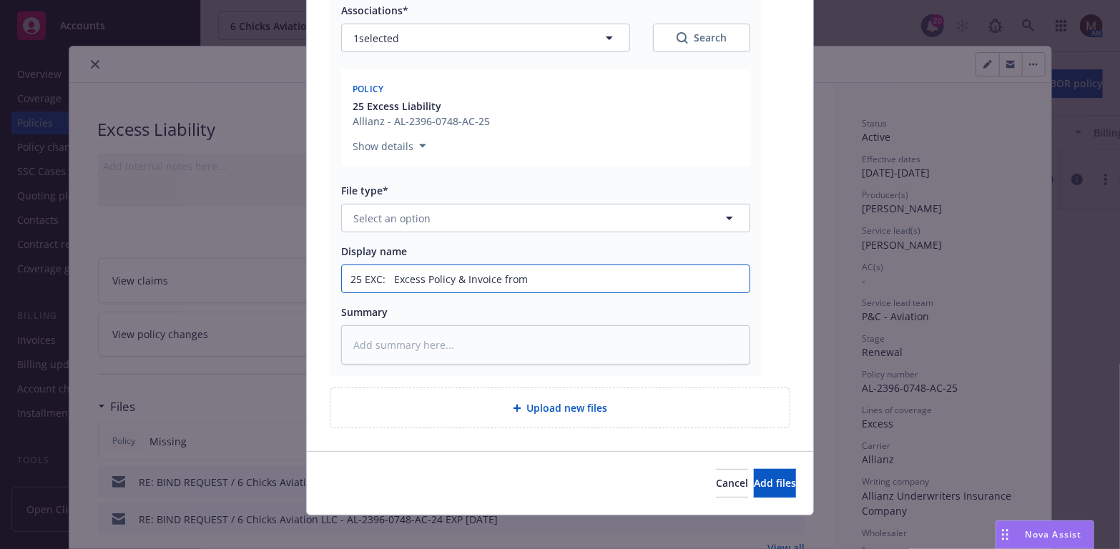
type input "25 EXC: Excess Policy & Invoice from c"
type textarea "x"
type input "25 EXC: Excess Policy & Invoice from ca"
type textarea "x"
type input "25 EXC: Excess Policy & Invoice from car"
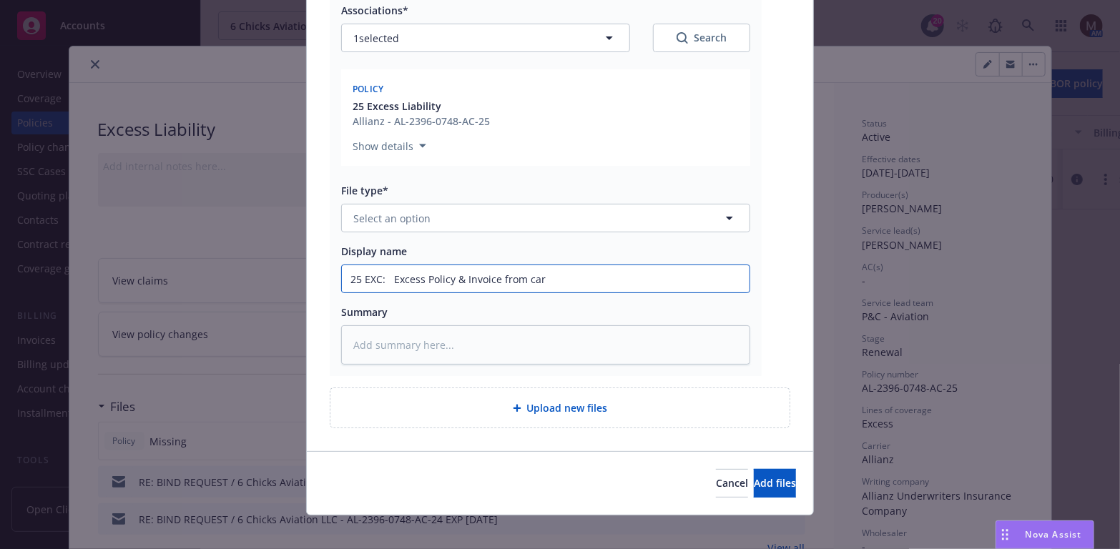
type textarea "x"
type input "25 EXC: Excess Policy & Invoice from carr"
type textarea "x"
type input "25 EXC: Excess Policy & Invoice from carri"
type textarea "x"
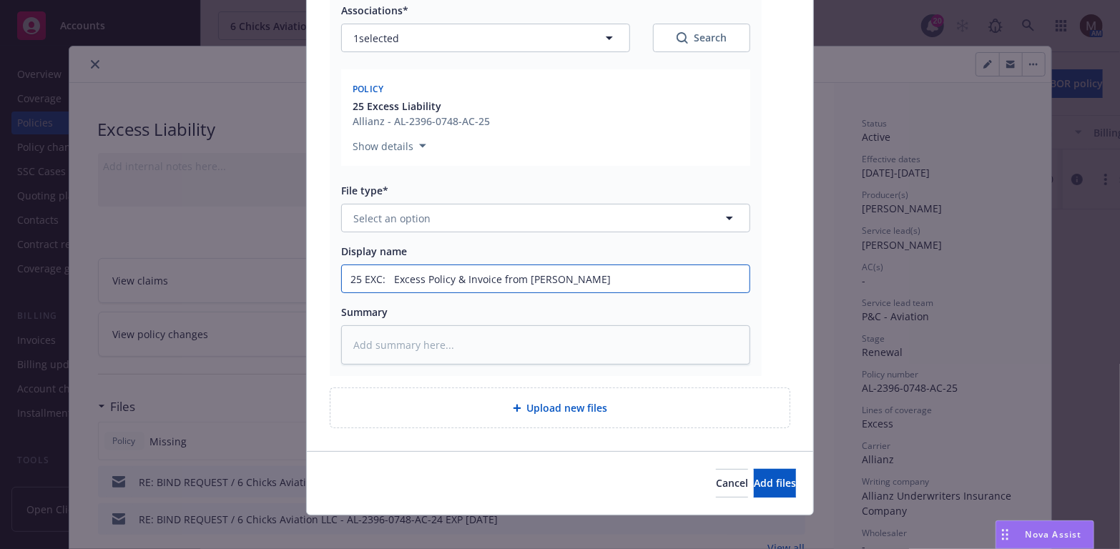
type input "25 EXC: Excess Policy & Invoice from carrie"
type textarea "x"
type input "25 EXC: Excess Policy & Invoice from carrier"
type textarea "x"
drag, startPoint x: 571, startPoint y: 278, endPoint x: 271, endPoint y: 280, distance: 299.6
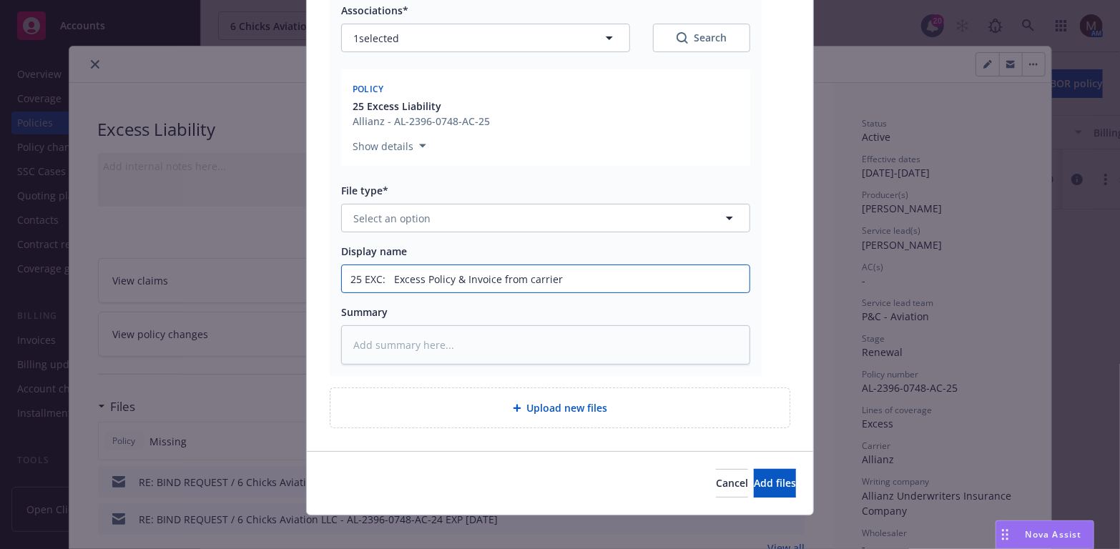
click at [271, 280] on div "Add files The uploaded files will be associated with 25 Excess Liability 25-26 …" at bounding box center [560, 274] width 1120 height 549
type input "25 EXC: Excess Policy & Invoice from carrier"
click at [370, 347] on textarea at bounding box center [545, 344] width 409 height 39
paste textarea "25 EXC: Excess Policy & Invoice from carrier"
type textarea "x"
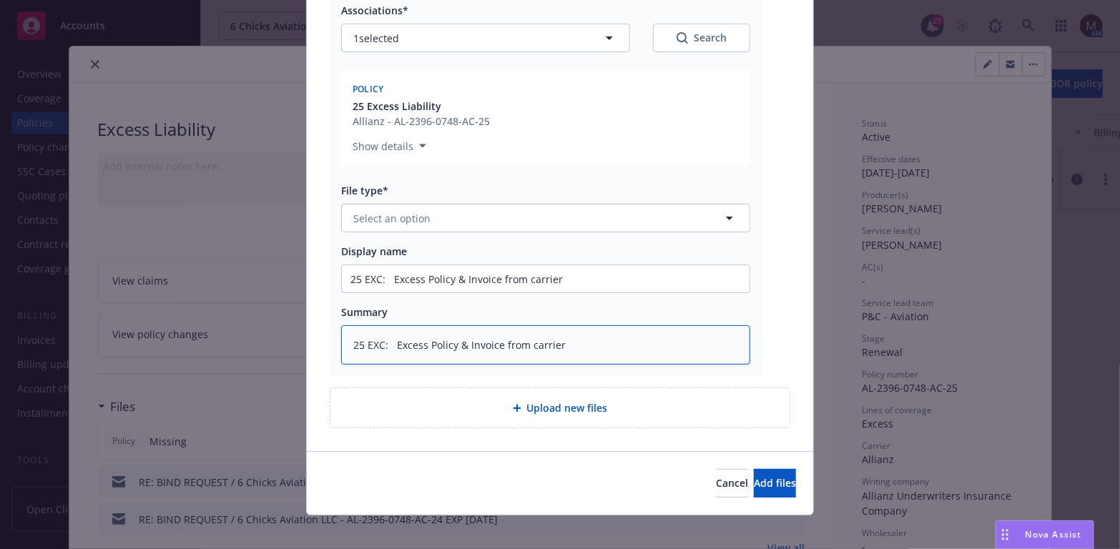
type textarea "25 EXC: Excess Policy & Invoice from carrier"
type textarea "x"
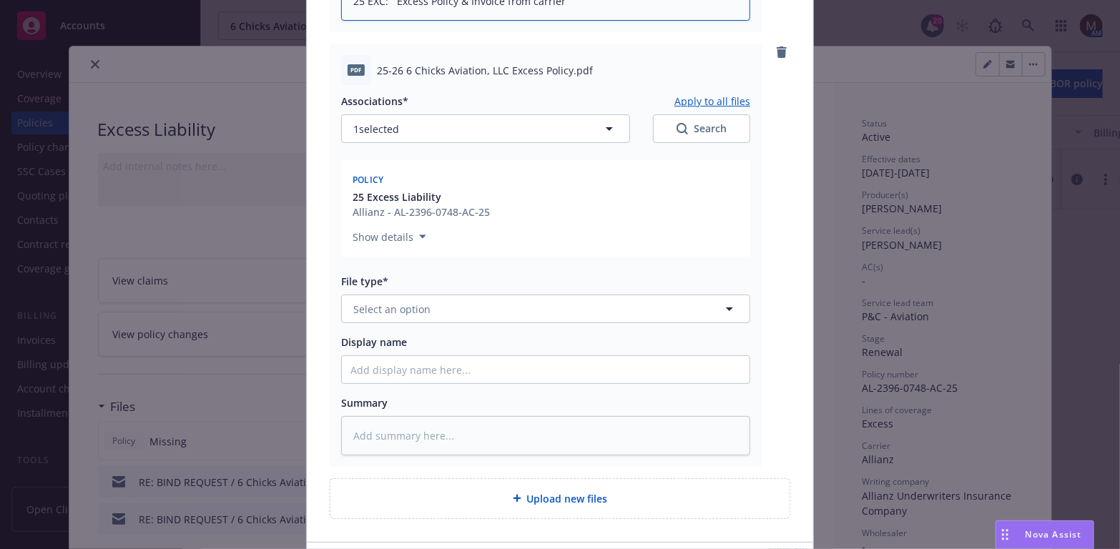
scroll to position [572, 0]
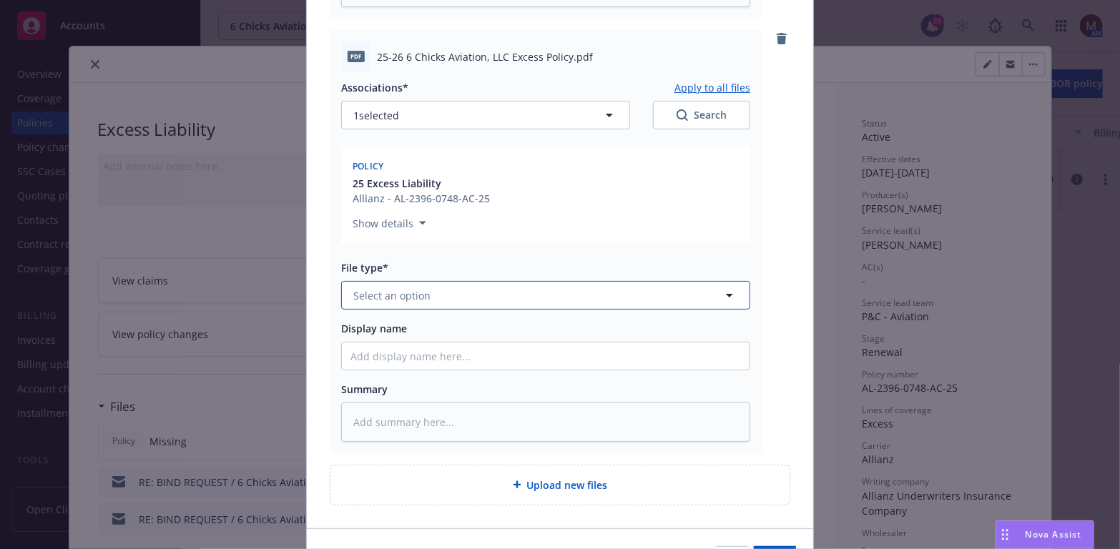
click at [721, 290] on icon "button" at bounding box center [729, 295] width 17 height 17
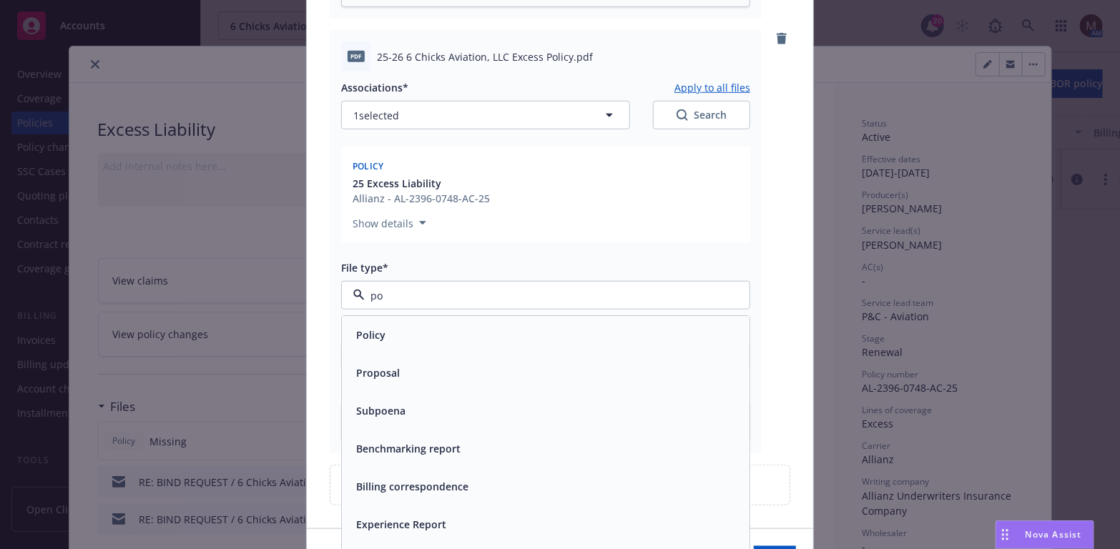
type input "pol"
click at [433, 335] on div "Policy" at bounding box center [545, 335] width 390 height 21
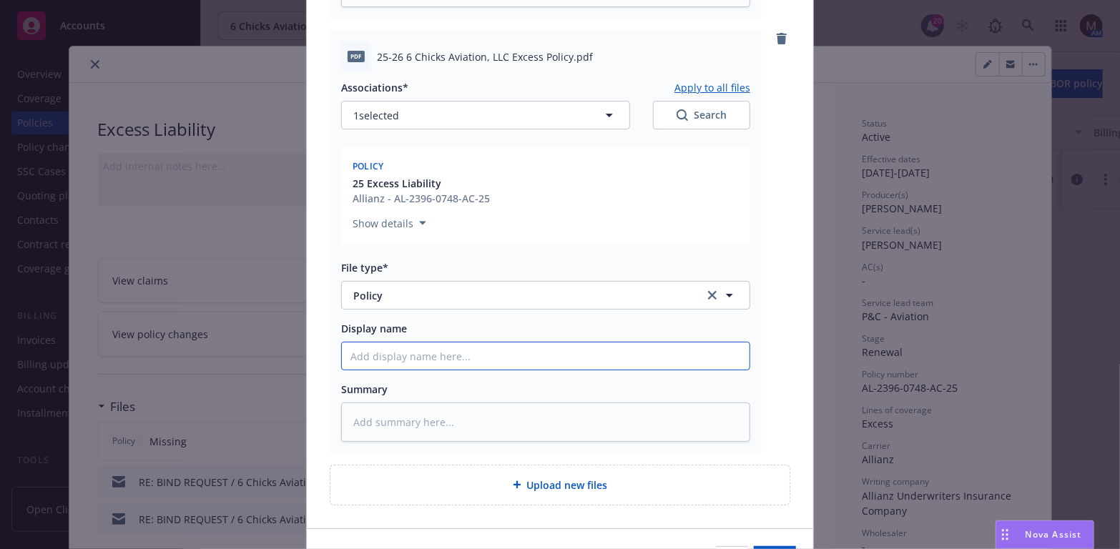
click at [373, 354] on input "Display name" at bounding box center [546, 355] width 408 height 27
type textarea "x"
type input "2"
type textarea "x"
type input "25"
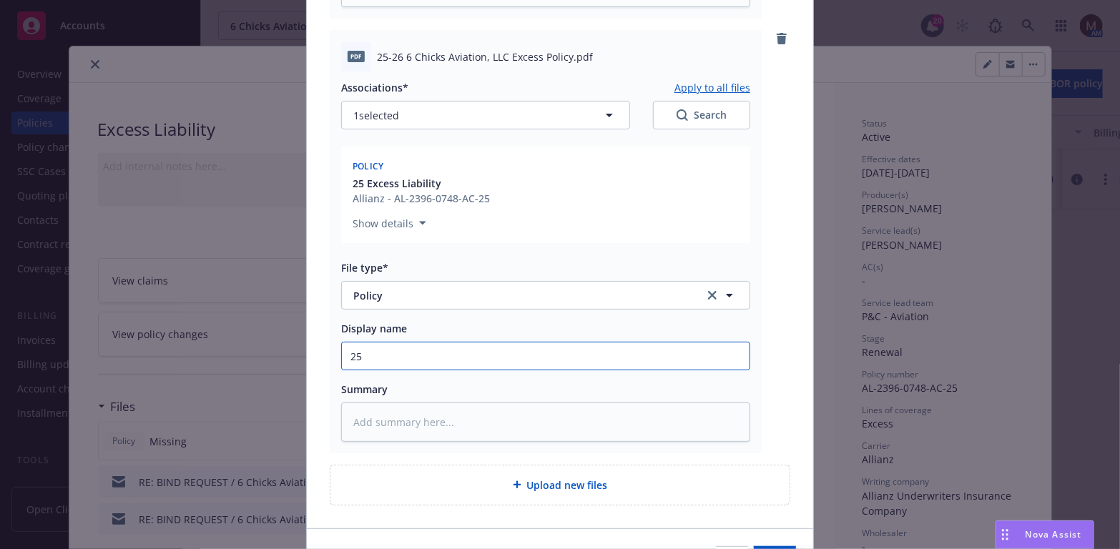
type textarea "x"
type input "25"
type textarea "x"
type input "25 E"
type textarea "x"
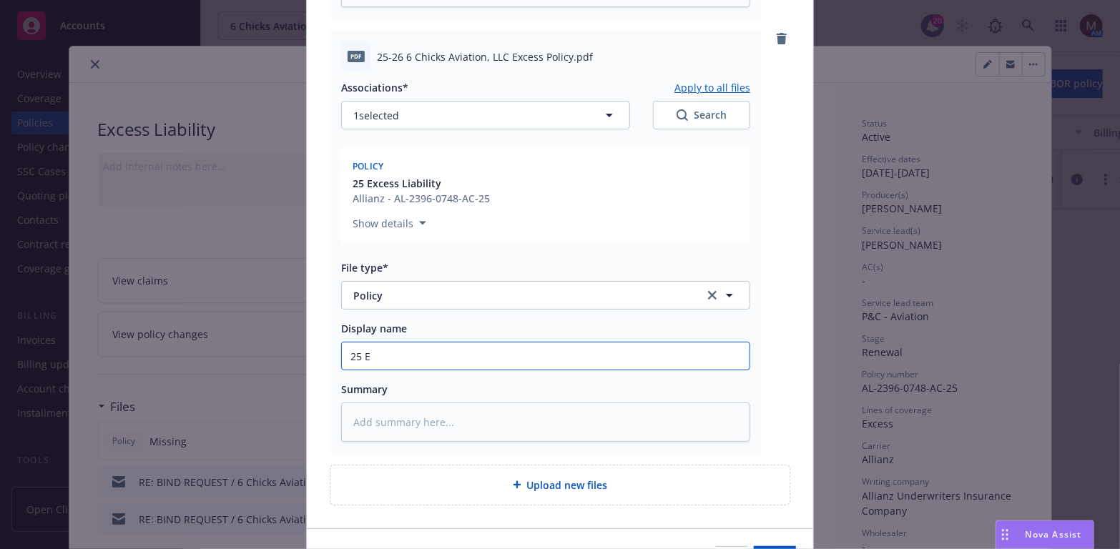
type input "25 EX"
type textarea "x"
type input "25 EXC"
type textarea "x"
type input "25 EXC:"
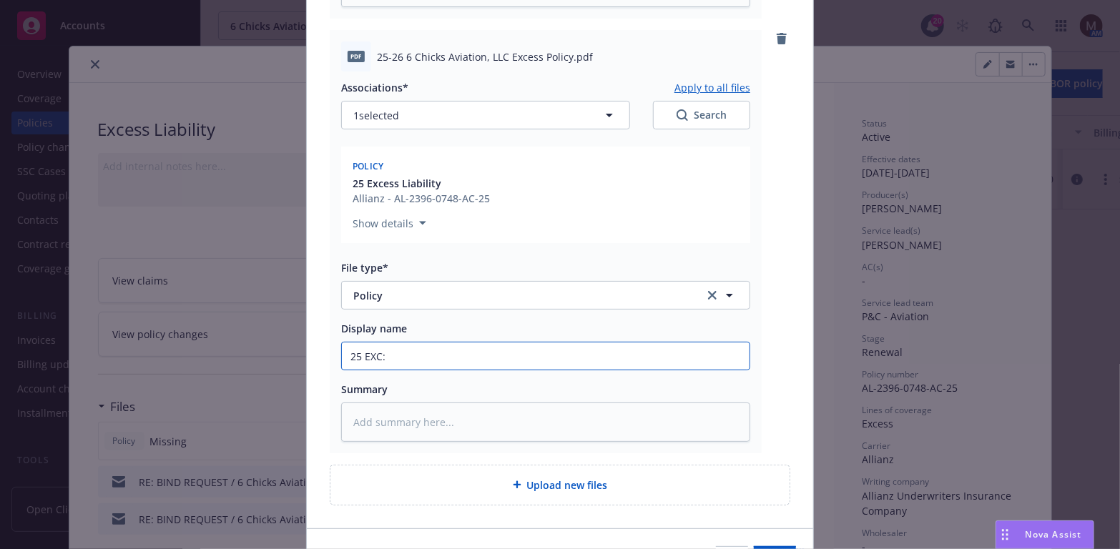
type textarea "x"
type input "25 EXC:"
type textarea "x"
type input "25 EXC:"
type textarea "x"
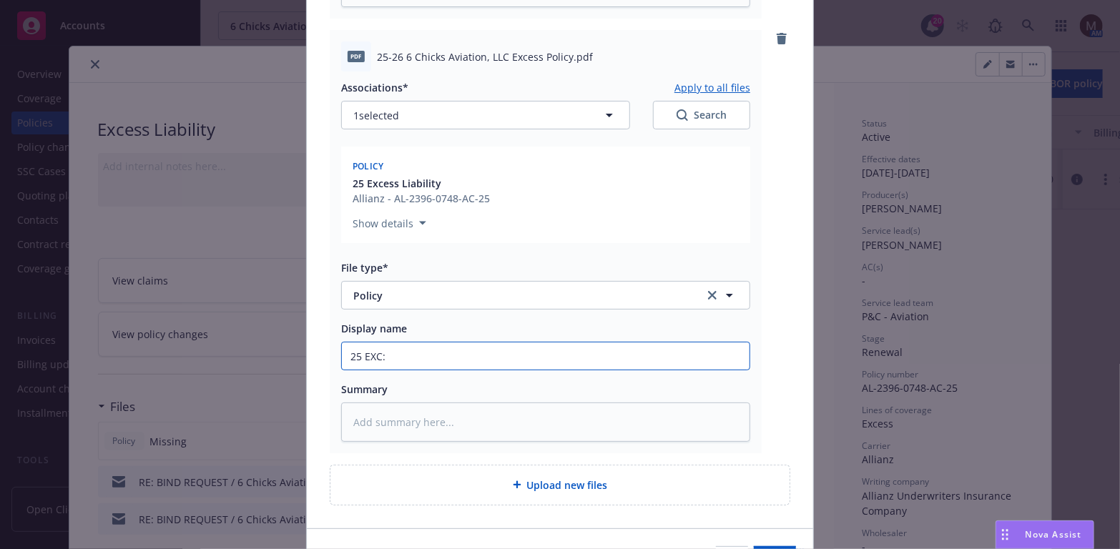
type input "25 EXC:"
click at [397, 358] on input "25 EXC:" at bounding box center [546, 355] width 408 height 27
type textarea "x"
type input "25 EXC: A"
type textarea "x"
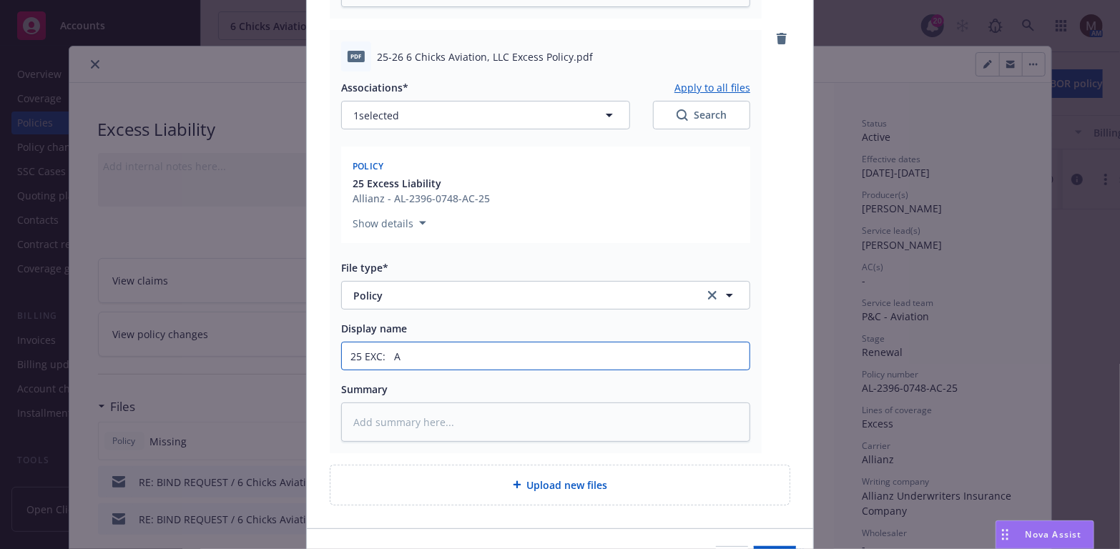
type input "25 EXC: Al"
type textarea "x"
type input "25 EXC: All"
type textarea "x"
type input "25 EXC: Alli"
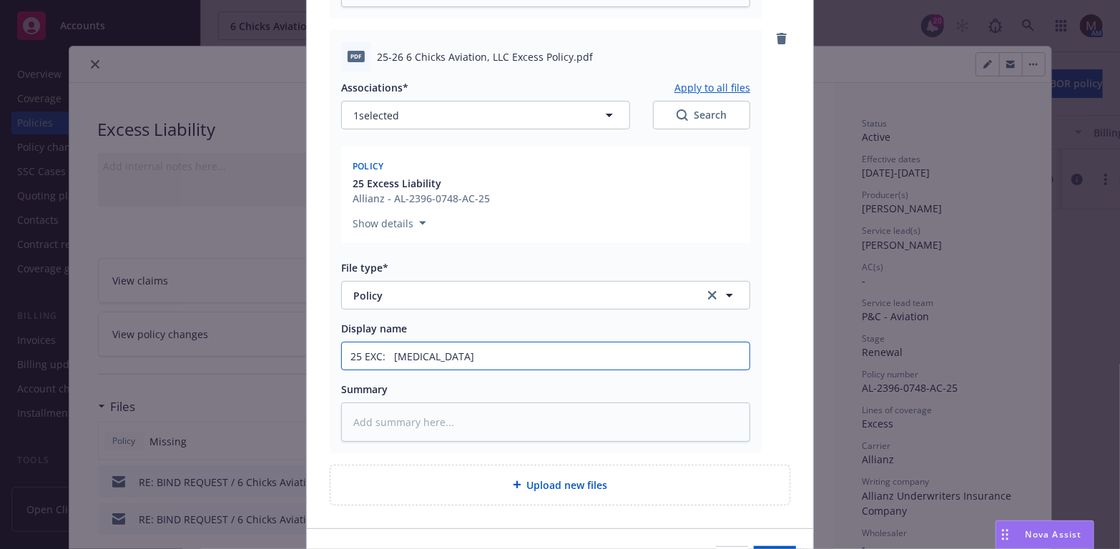
type textarea "x"
type input "25 EXC: Allian"
type textarea "x"
type input "25 EXC: Allianz"
type textarea "x"
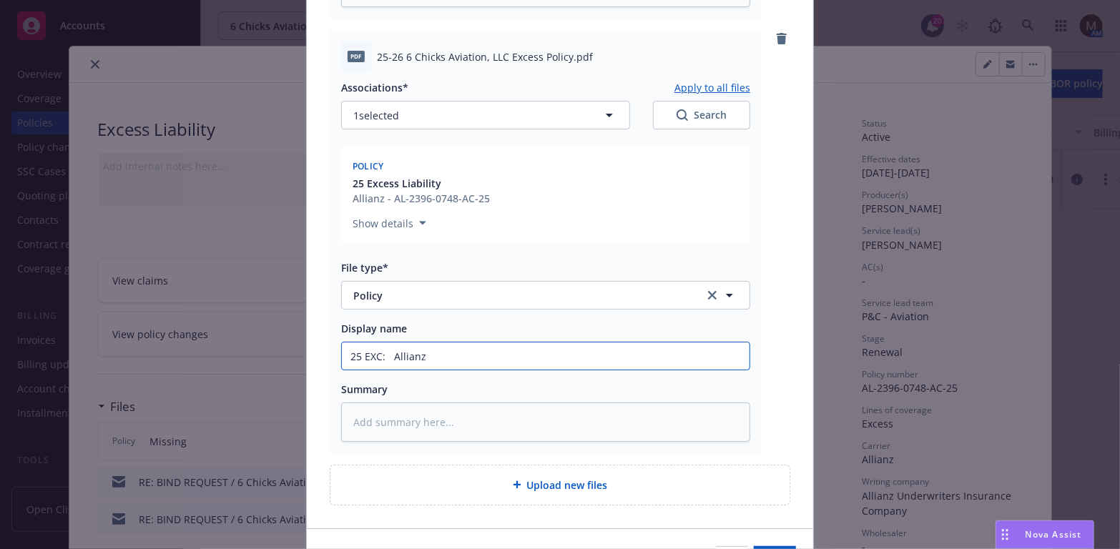
type input "25 EXC: Allianz"
type textarea "x"
type input "25 EXC: Allianz ("
type textarea "x"
type input "25 EXC: Allianz (E"
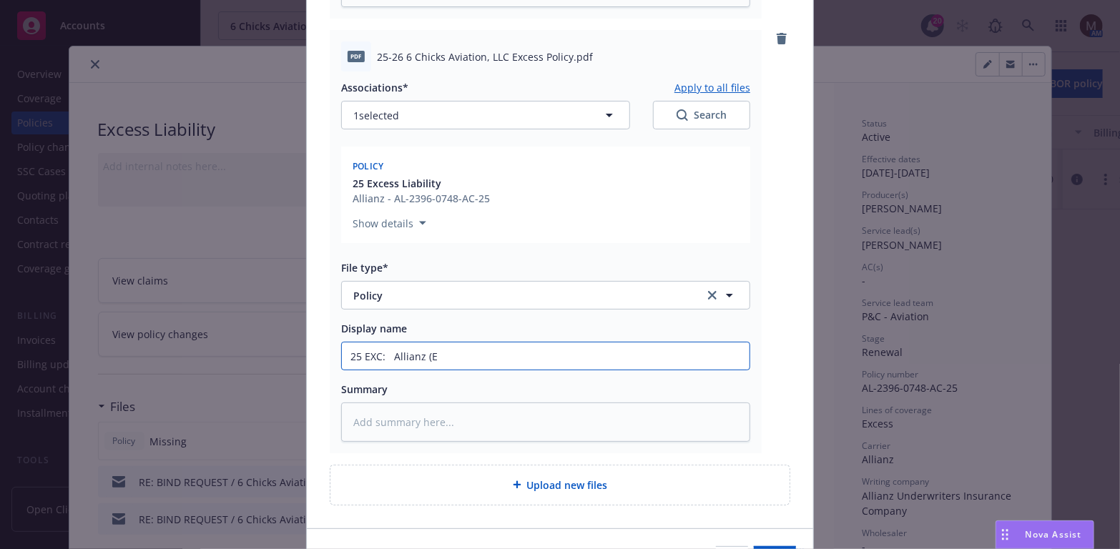
type textarea "x"
type input "25 EXC: Allianz (Ex"
type textarea "x"
type input "25 EXC: Allianz (Exc"
type textarea "x"
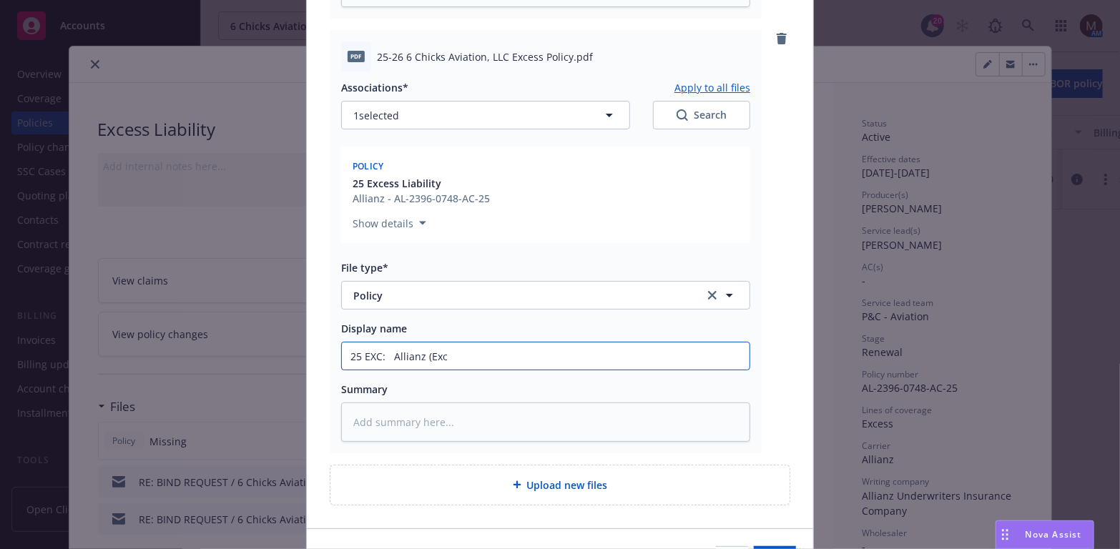
type input "25 EXC: Allianz (Exce"
type textarea "x"
type input "25 EXC: Allianz (Exces"
type textarea "x"
type input "25 EXC: Allianz (Excess"
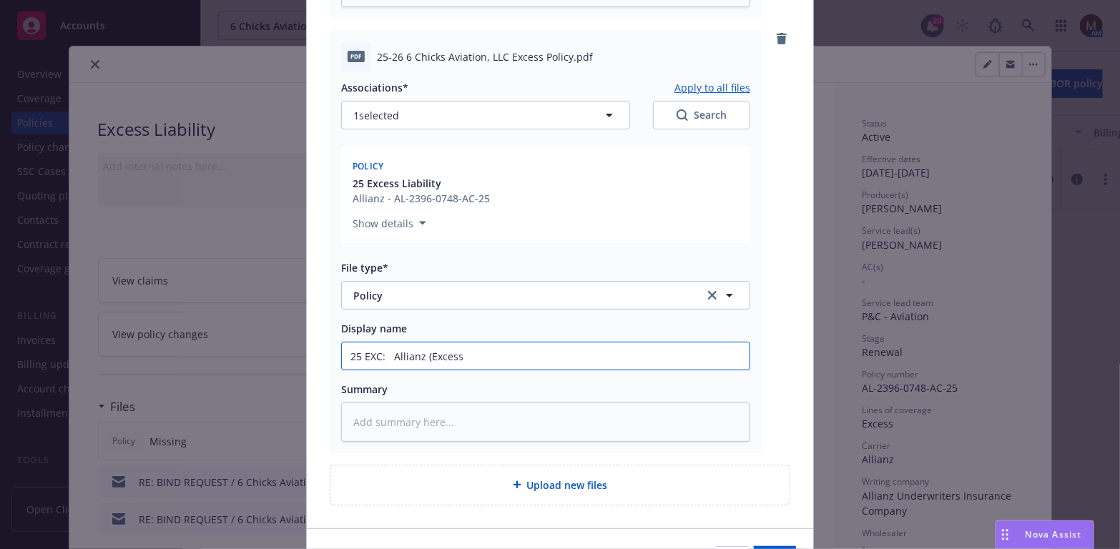
type textarea "x"
type input "25 EXC: Allianz (Excess)"
type textarea "x"
drag, startPoint x: 601, startPoint y: 362, endPoint x: 310, endPoint y: 366, distance: 291.7
click at [310, 366] on div "25-26 6 Chicks Aviation_ LLC Excess Policy Number_ AL-2396-0748-AC-25 Effective…" at bounding box center [560, 49] width 506 height 955
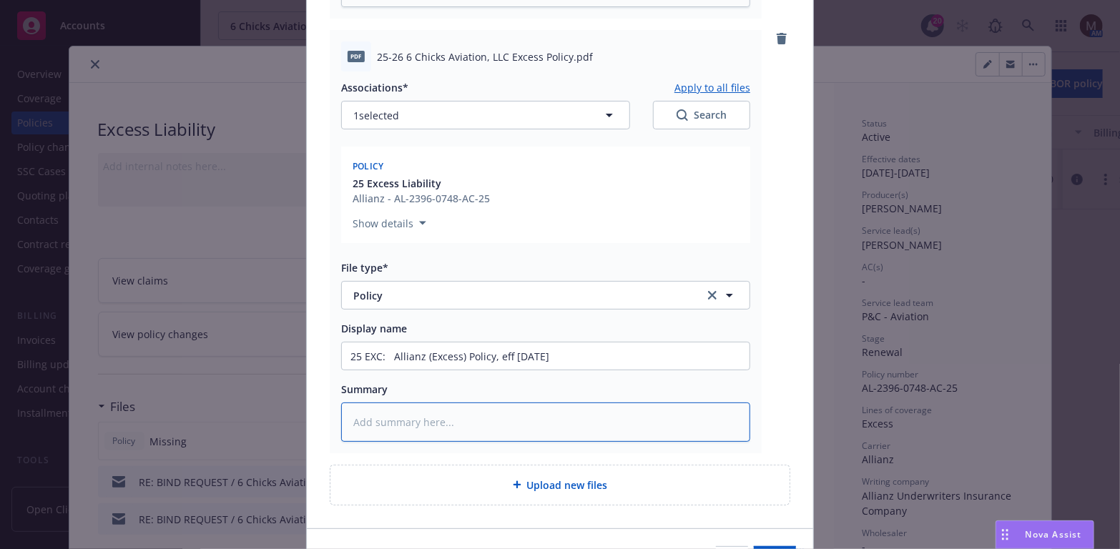
click at [395, 426] on textarea at bounding box center [545, 422] width 409 height 39
paste textarea "25 EXC: Allianz (Excess) Policy, eff 09.05.2025"
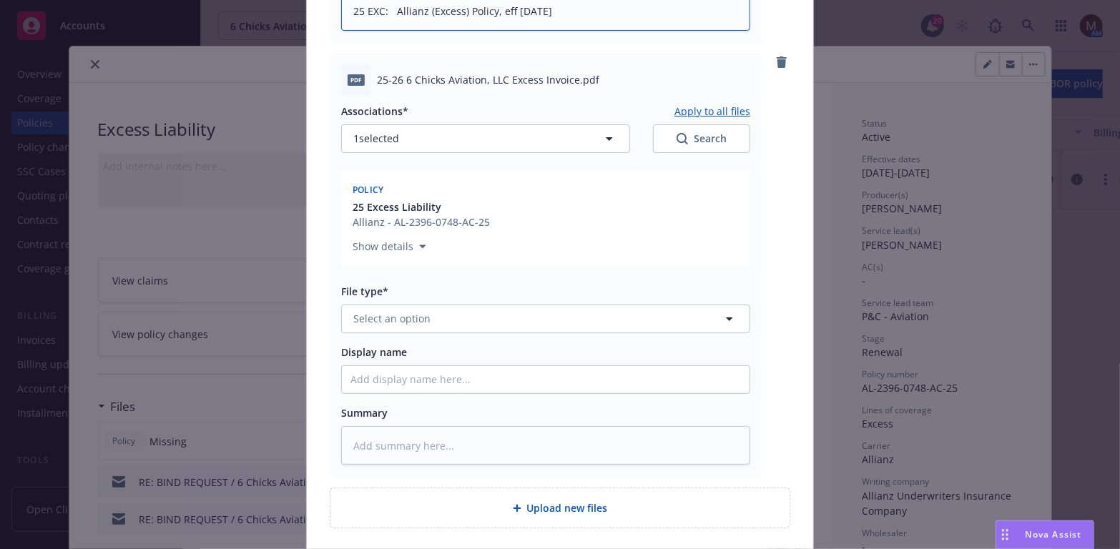
scroll to position [1017, 0]
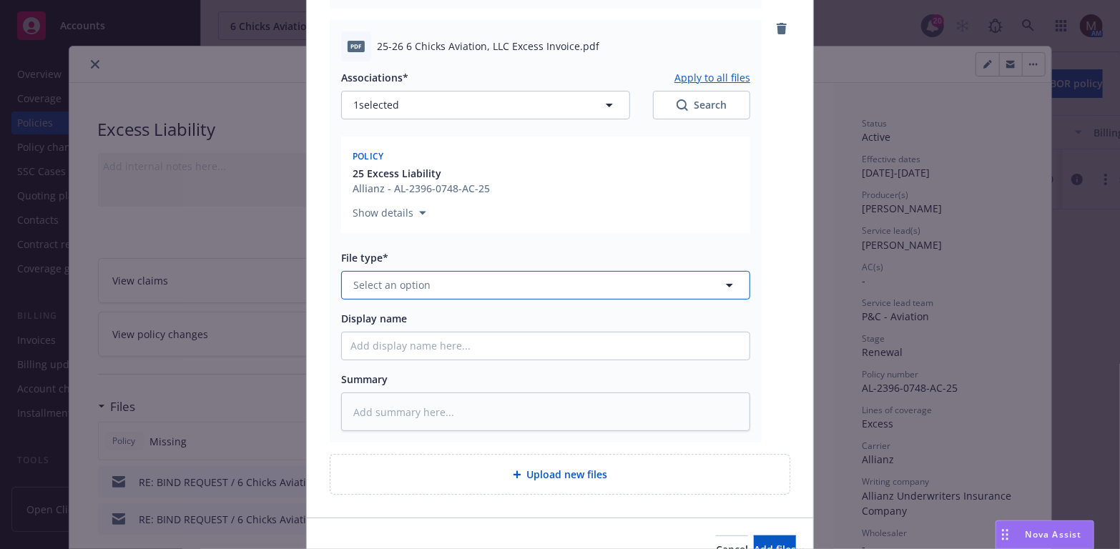
click at [725, 282] on icon "button" at bounding box center [729, 285] width 17 height 17
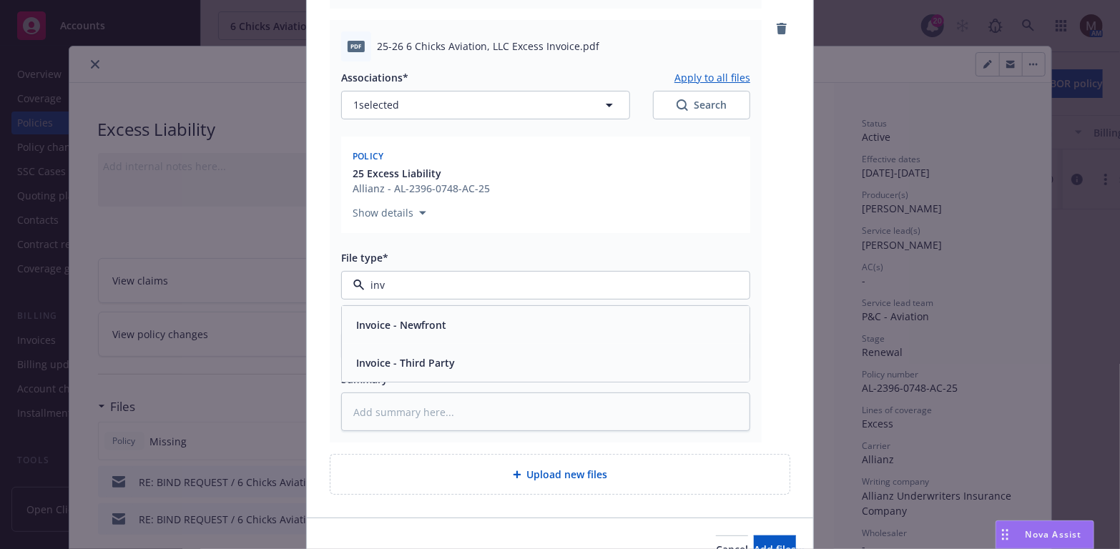
click at [525, 363] on div "Invoice - Third Party" at bounding box center [545, 362] width 390 height 21
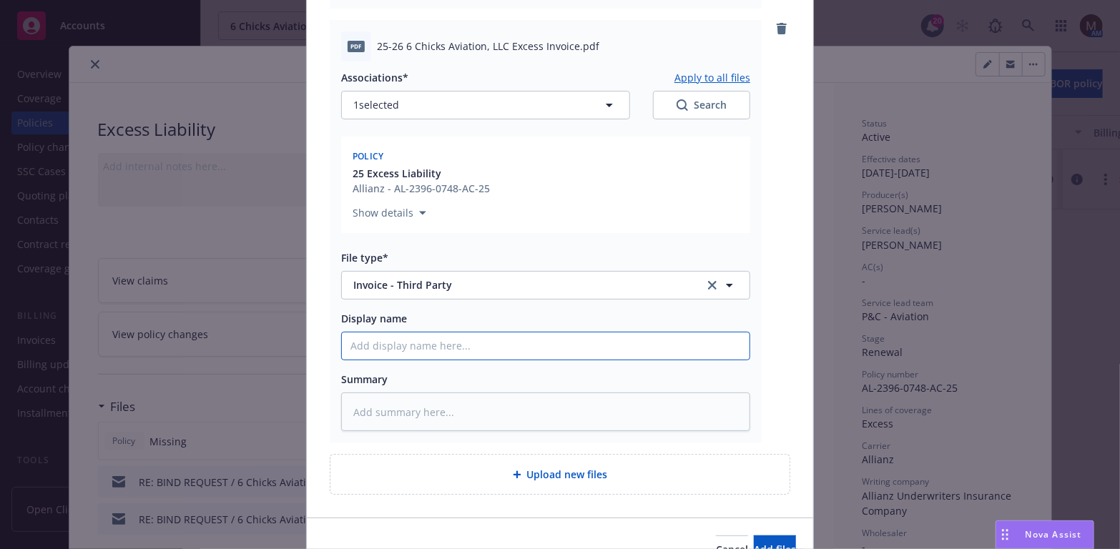
click at [364, 342] on input "Display name" at bounding box center [546, 345] width 408 height 27
drag, startPoint x: 547, startPoint y: 343, endPoint x: 192, endPoint y: 350, distance: 355.4
click at [192, 350] on div "Add files The uploaded files will be associated with 25 Excess Liability 25-26 …" at bounding box center [560, 274] width 1120 height 549
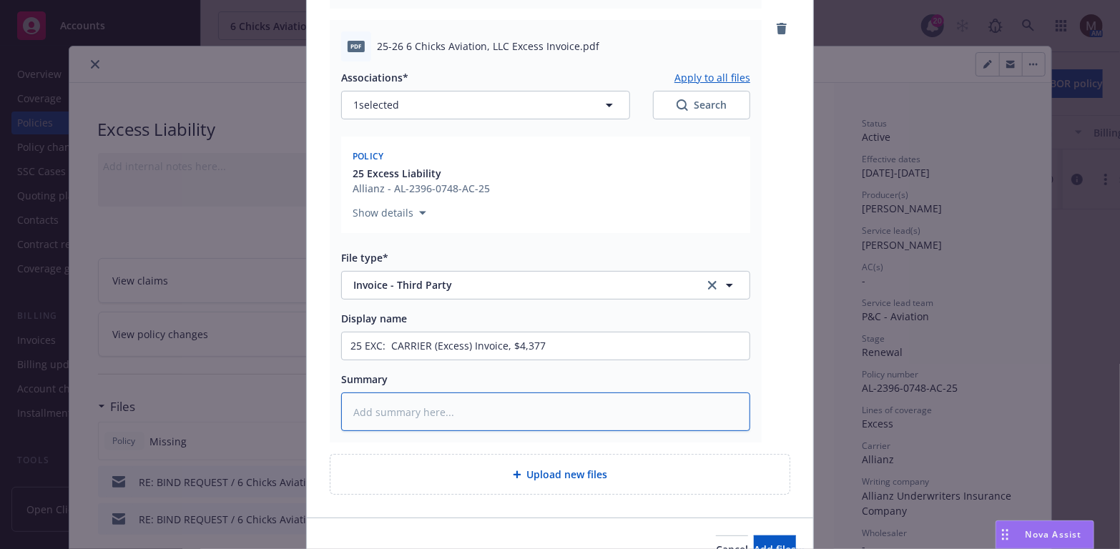
click at [341, 405] on textarea at bounding box center [545, 412] width 409 height 39
paste textarea "25 EXC: CARRIER (Excess) Invoice, $4,377"
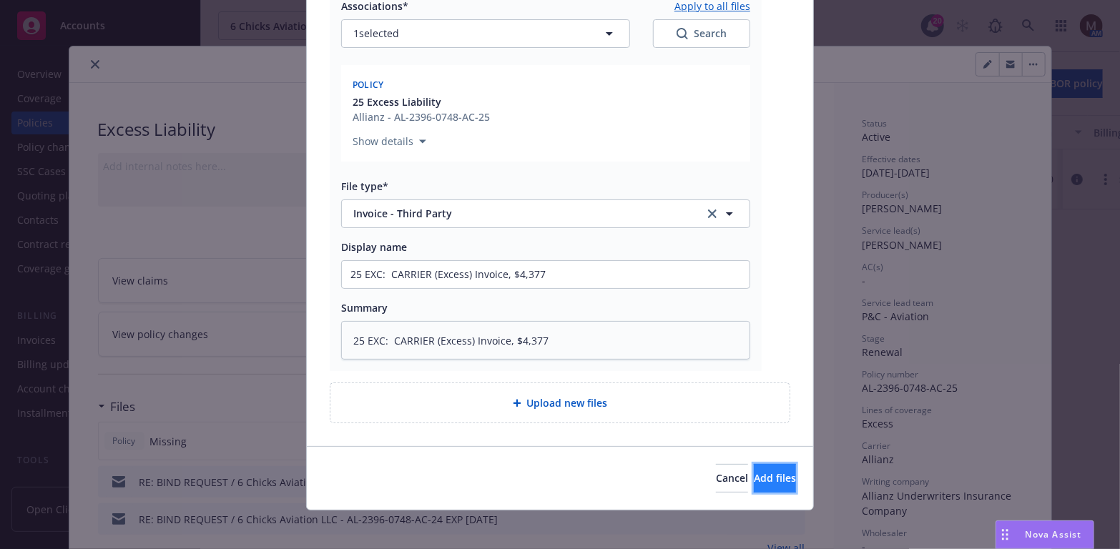
click at [774, 473] on button "Add files" at bounding box center [775, 478] width 42 height 29
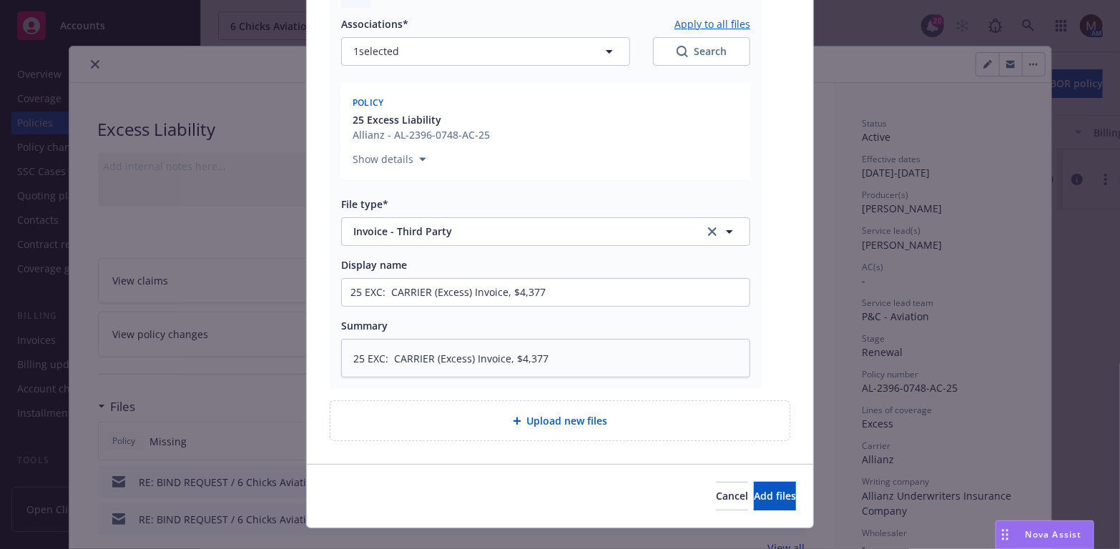
scroll to position [1106, 0]
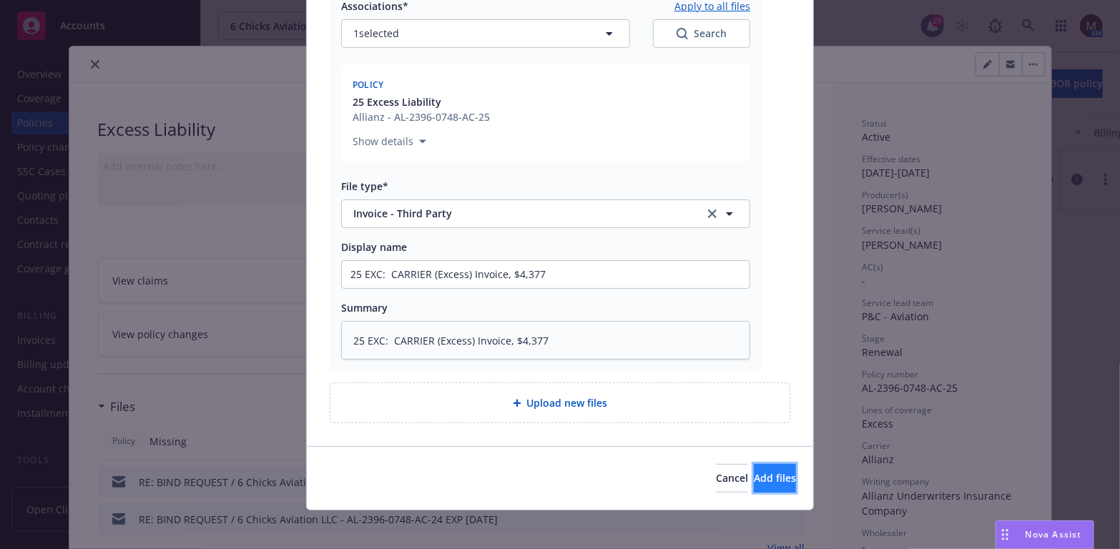
click at [754, 475] on span "Add files" at bounding box center [775, 478] width 42 height 14
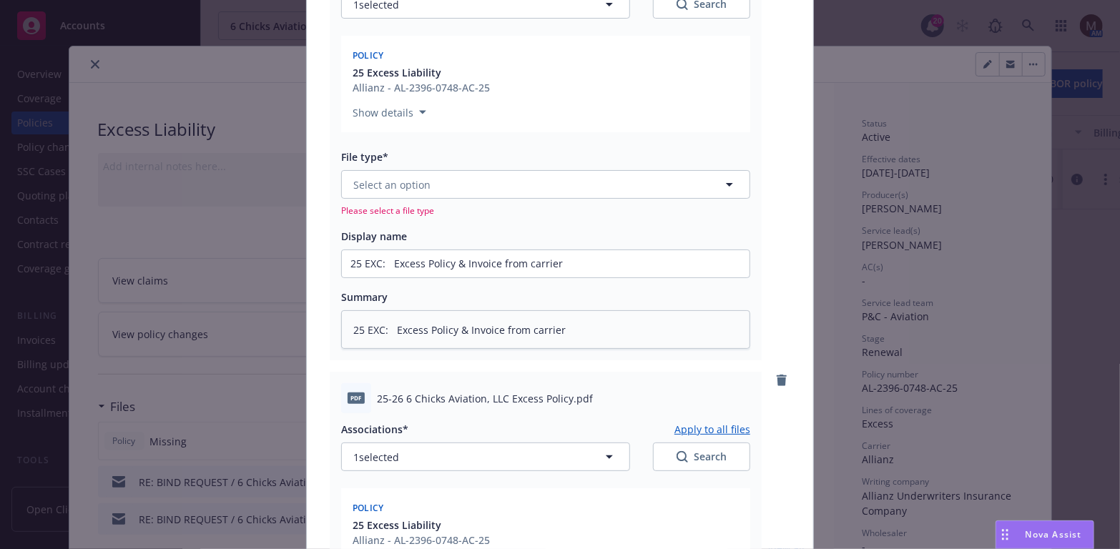
scroll to position [177, 0]
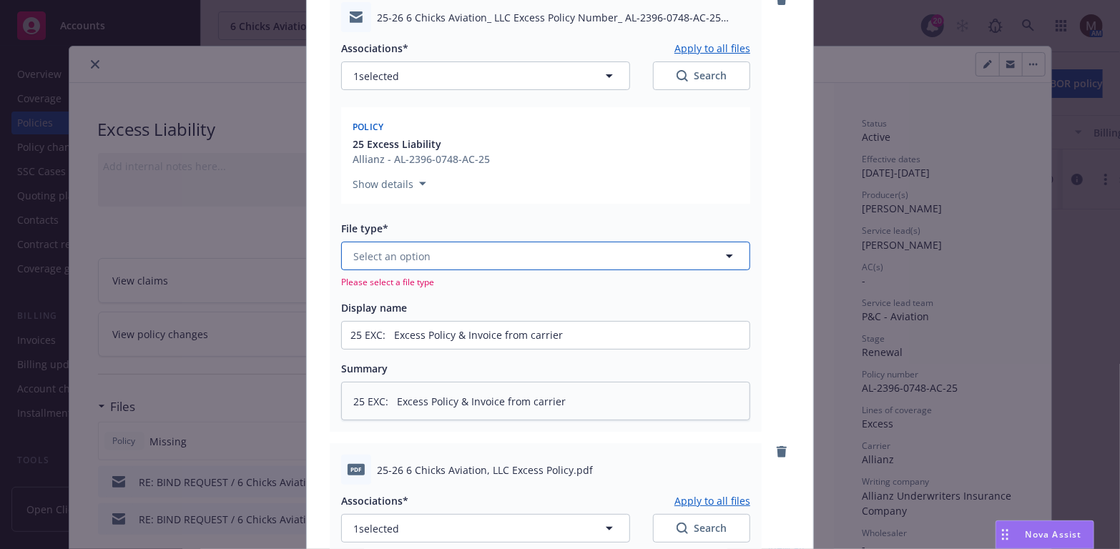
click at [729, 255] on icon "button" at bounding box center [729, 255] width 17 height 17
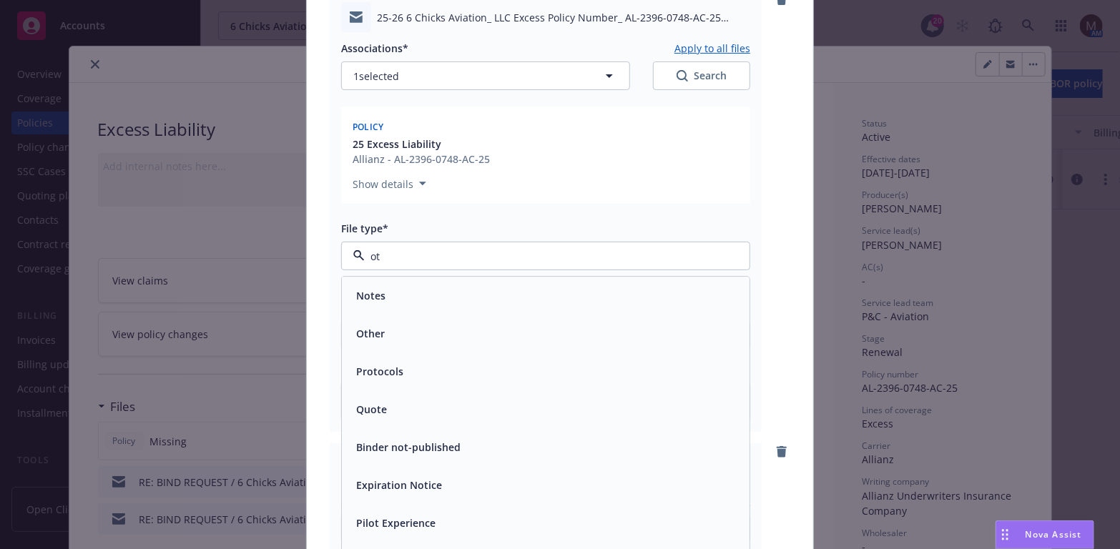
click at [376, 333] on span "Other" at bounding box center [370, 334] width 29 height 15
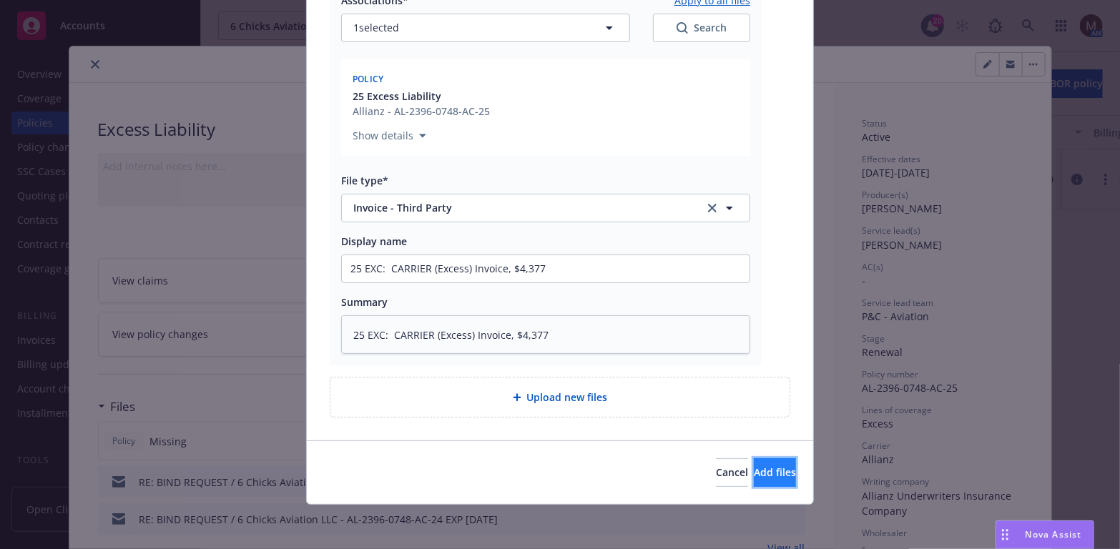
click at [754, 463] on button "Add files" at bounding box center [775, 472] width 42 height 29
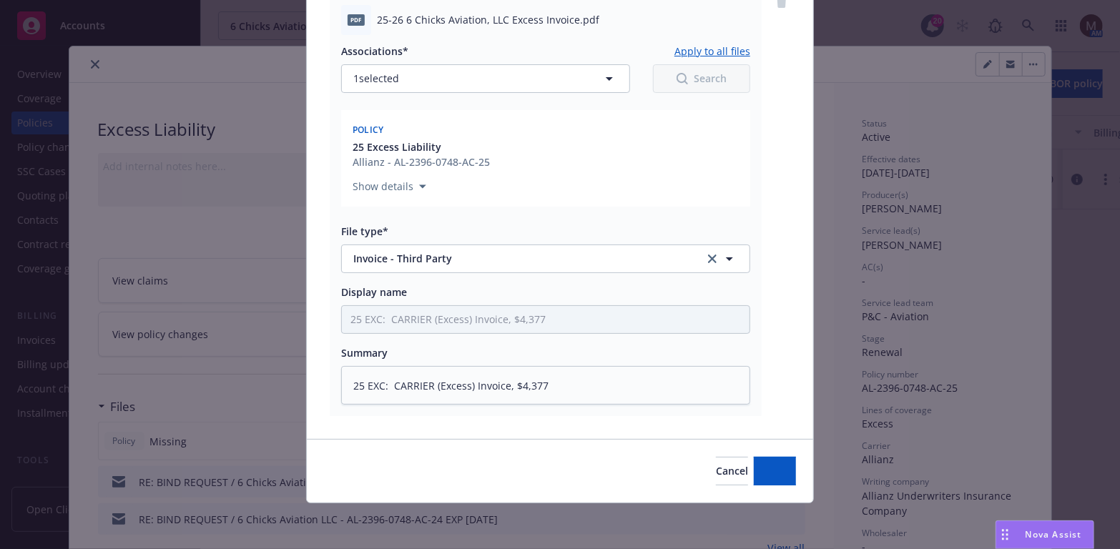
scroll to position [1042, 0]
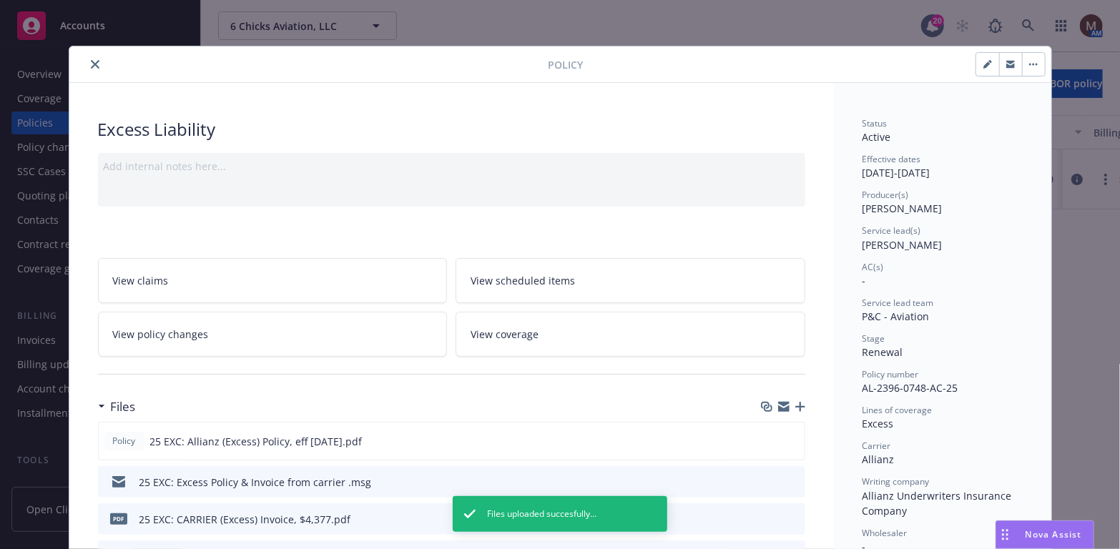
click at [91, 61] on icon "close" at bounding box center [95, 64] width 9 height 9
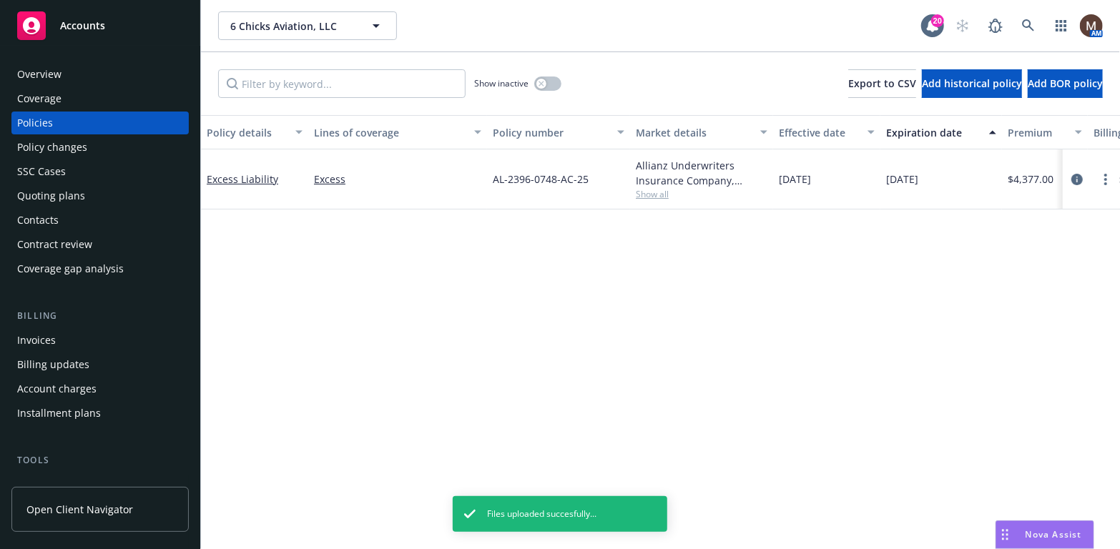
click at [67, 342] on div "Invoices" at bounding box center [100, 340] width 166 height 23
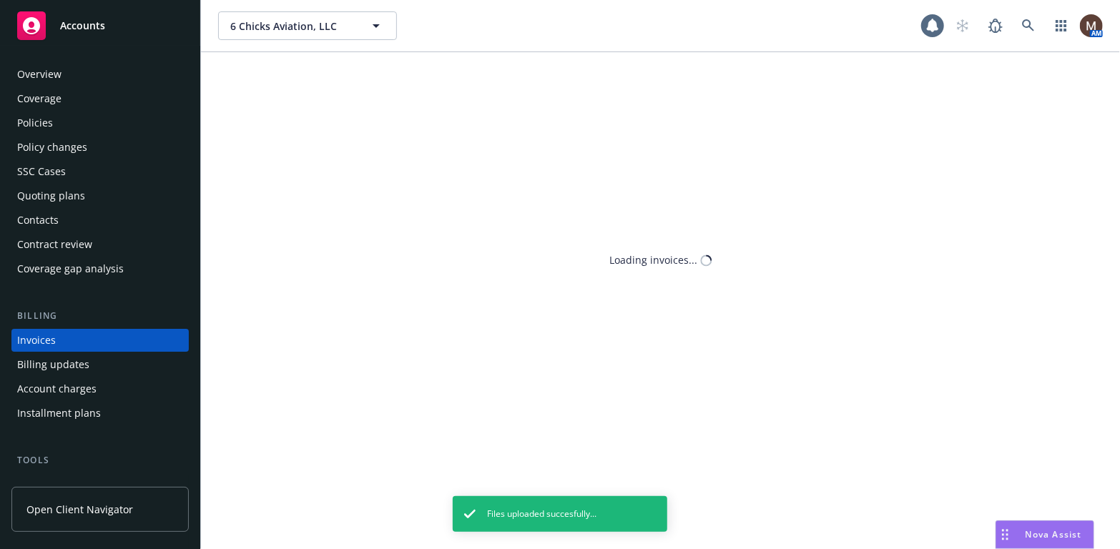
scroll to position [42, 0]
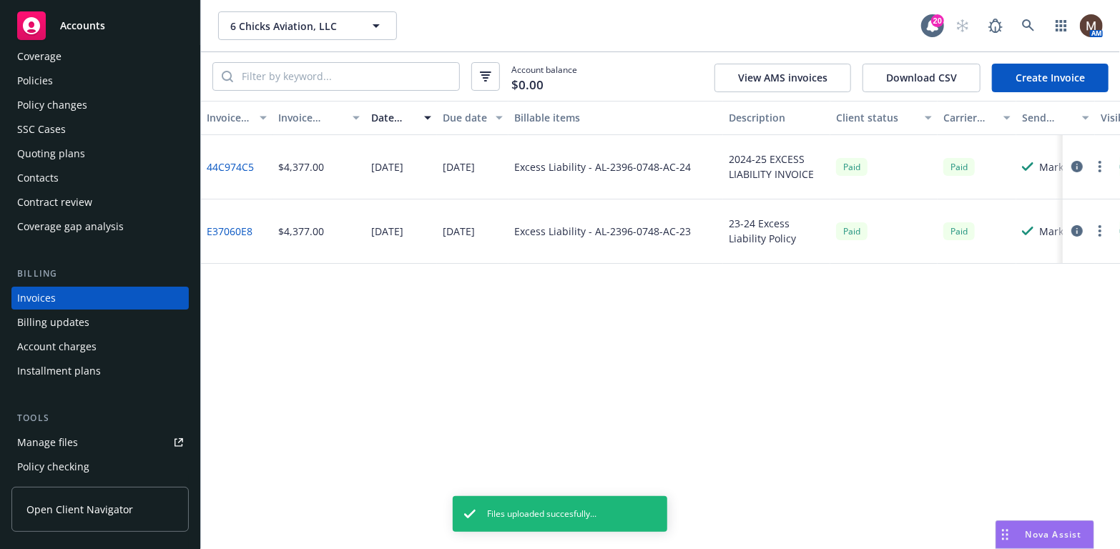
click at [1027, 71] on link "Create Invoice" at bounding box center [1050, 78] width 117 height 29
